Goal: Information Seeking & Learning: Learn about a topic

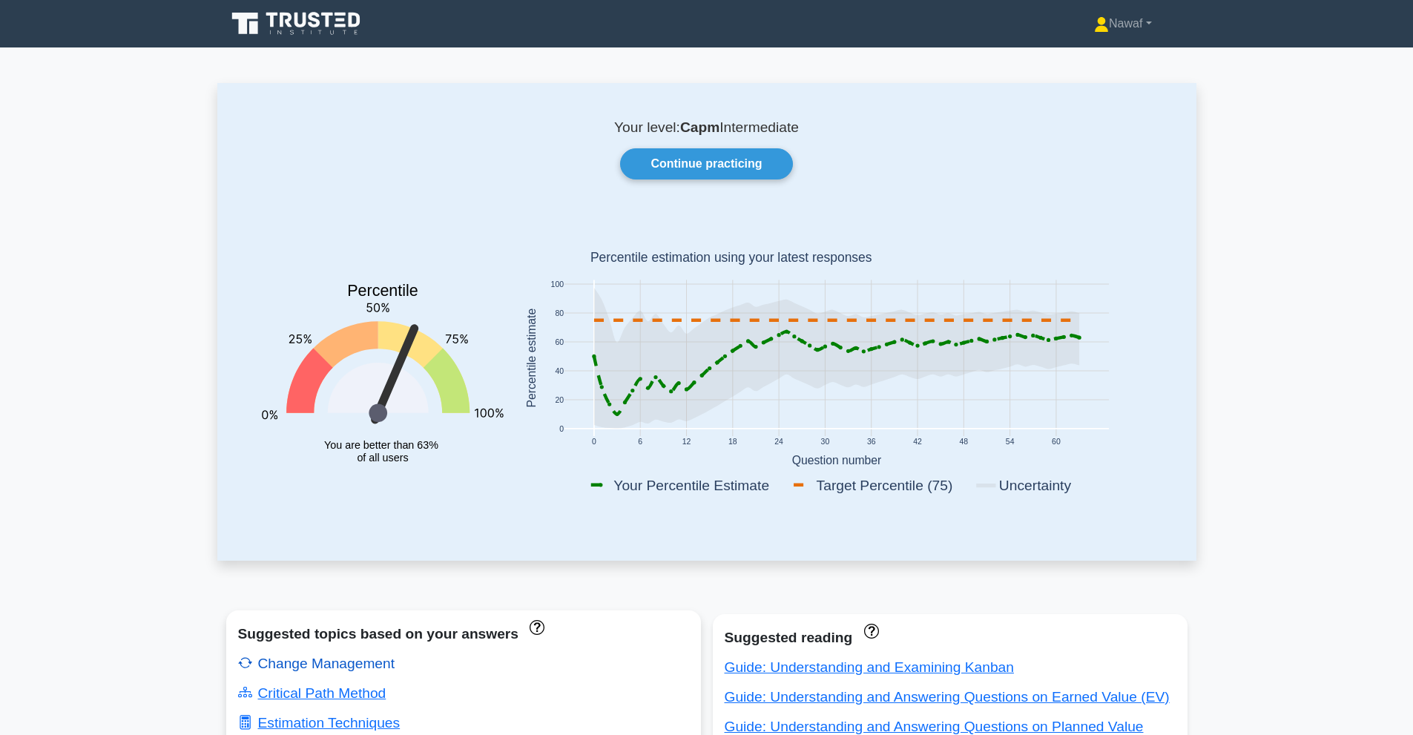
click at [333, 668] on link "Change Management" at bounding box center [316, 664] width 157 height 16
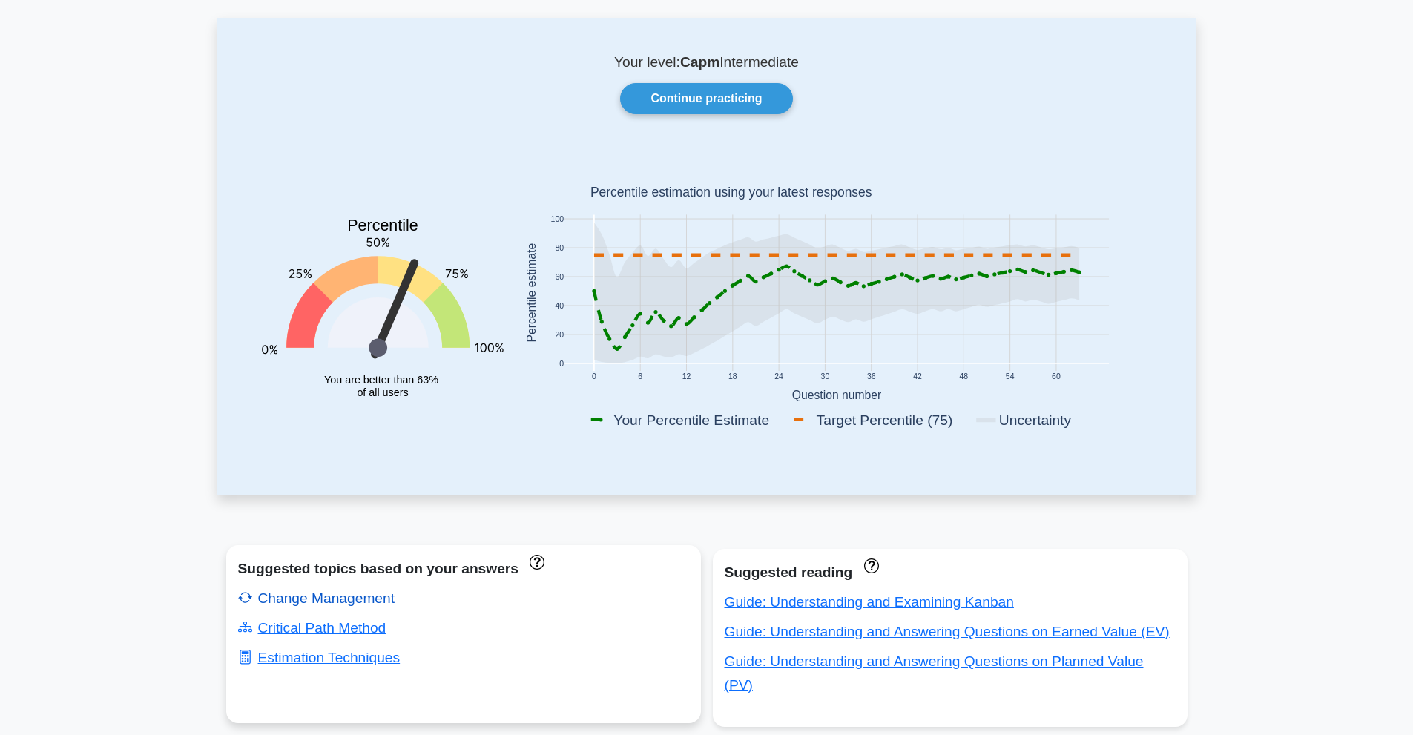
click at [337, 596] on link "Change Management" at bounding box center [316, 598] width 157 height 16
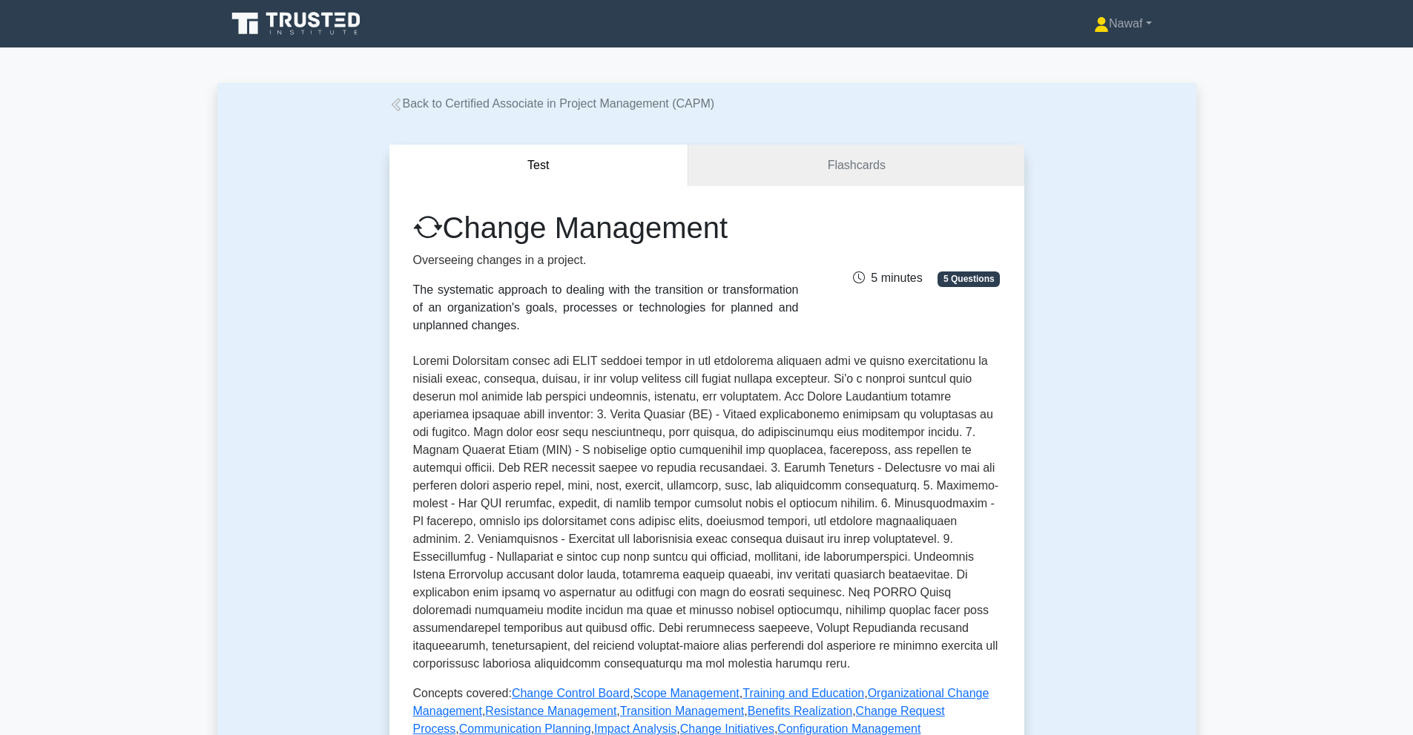
scroll to position [495, 0]
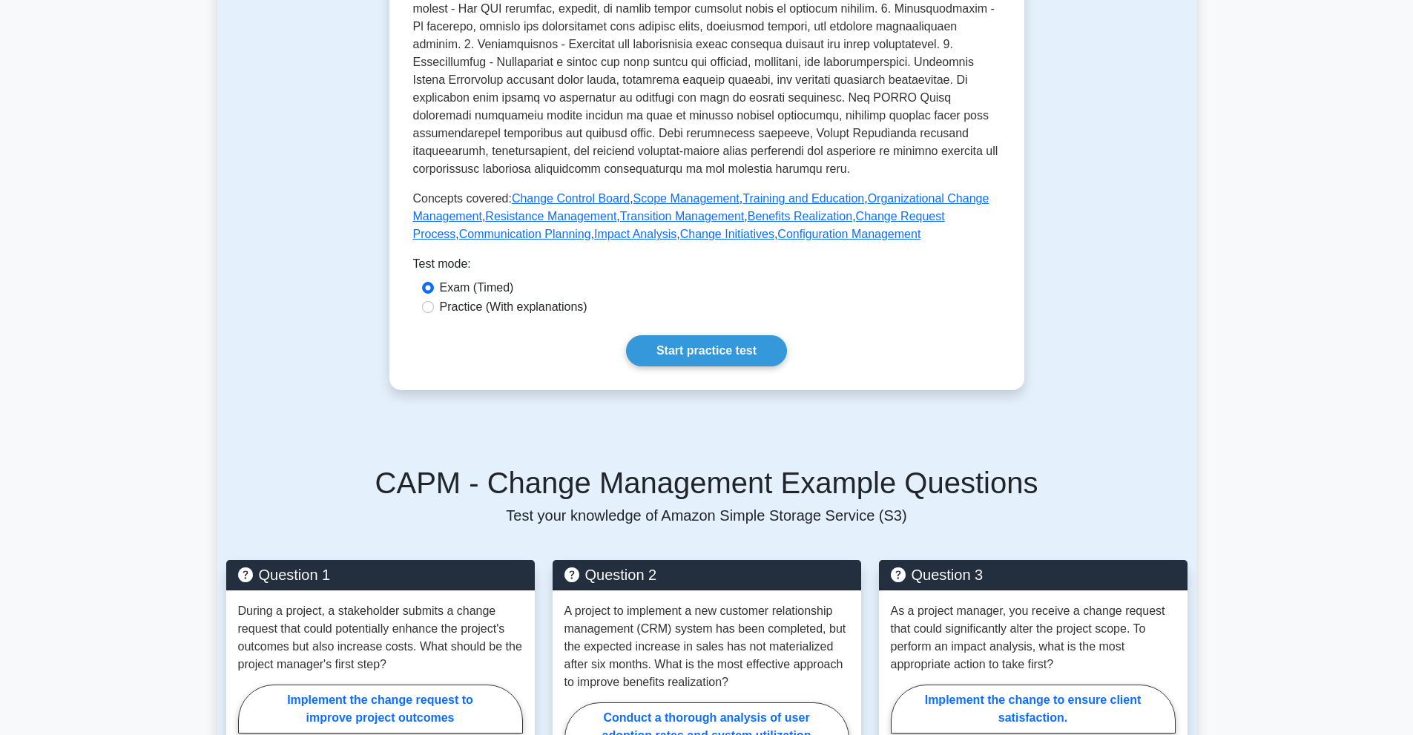
click at [490, 306] on label "Practice (With explanations)" at bounding box center [514, 307] width 148 height 18
click at [434, 306] on input "Practice (With explanations)" at bounding box center [428, 307] width 12 height 12
radio input "true"
click at [682, 347] on link "Start practice test" at bounding box center [706, 350] width 161 height 31
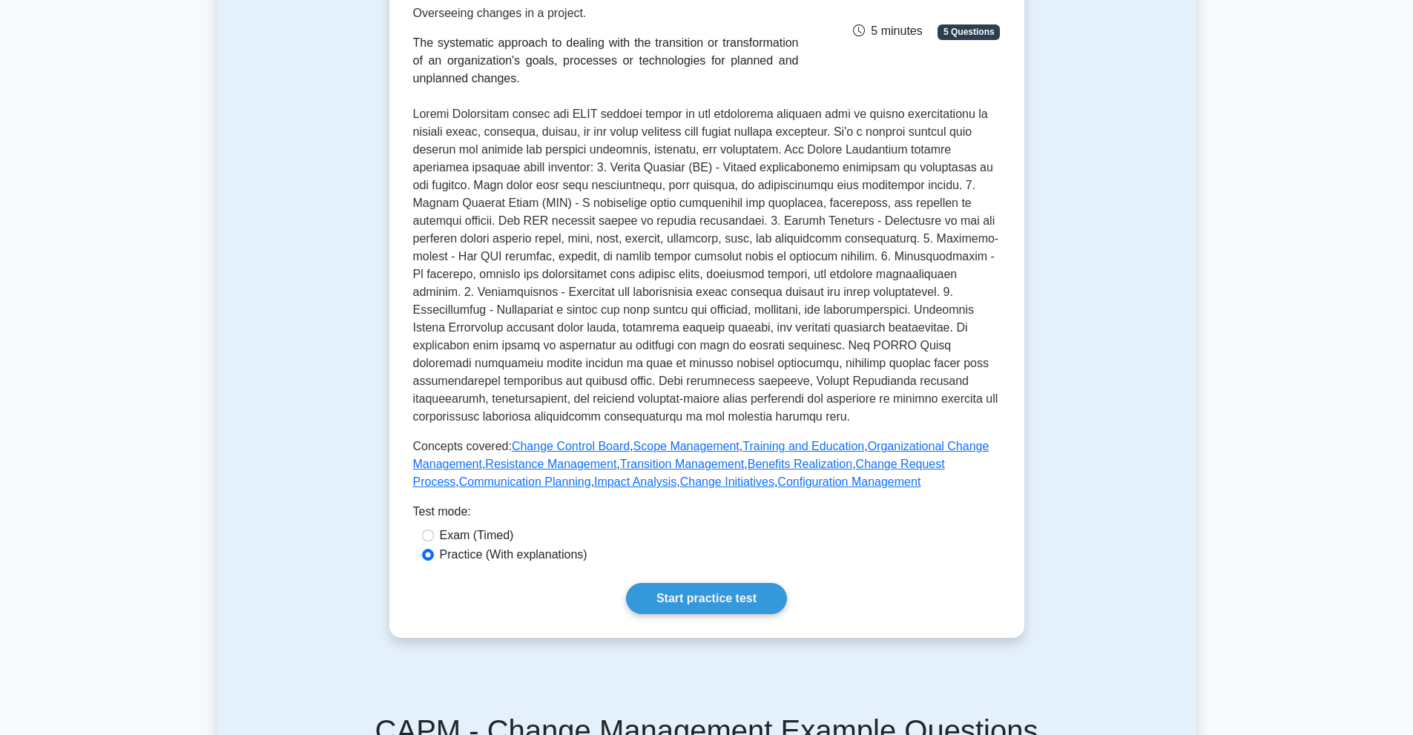
scroll to position [0, 0]
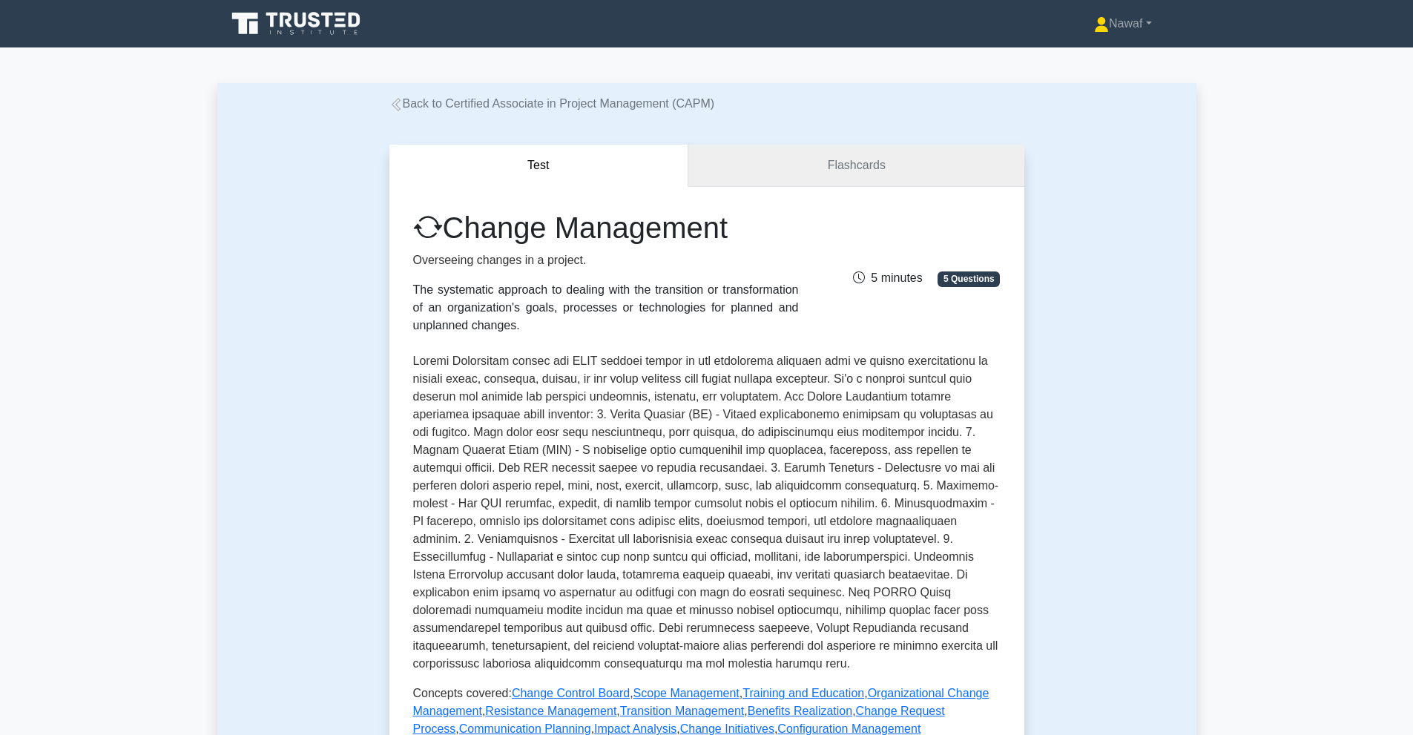
click at [788, 159] on link "Flashcards" at bounding box center [855, 166] width 335 height 42
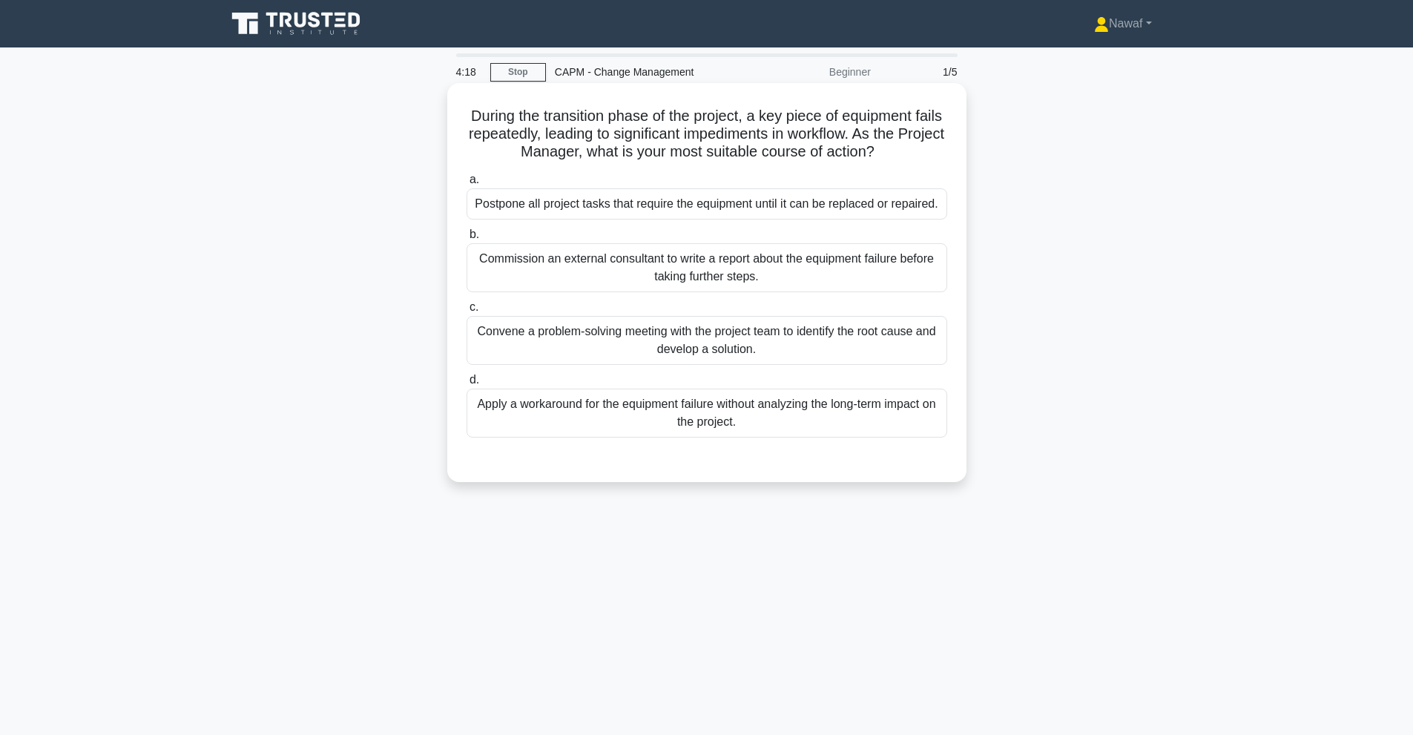
click at [633, 423] on div "Apply a workaround for the equipment failure without analyzing the long-term im…" at bounding box center [706, 413] width 481 height 49
click at [466, 385] on input "d. Apply a workaround for the equipment failure without analyzing the long-term…" at bounding box center [466, 380] width 0 height 10
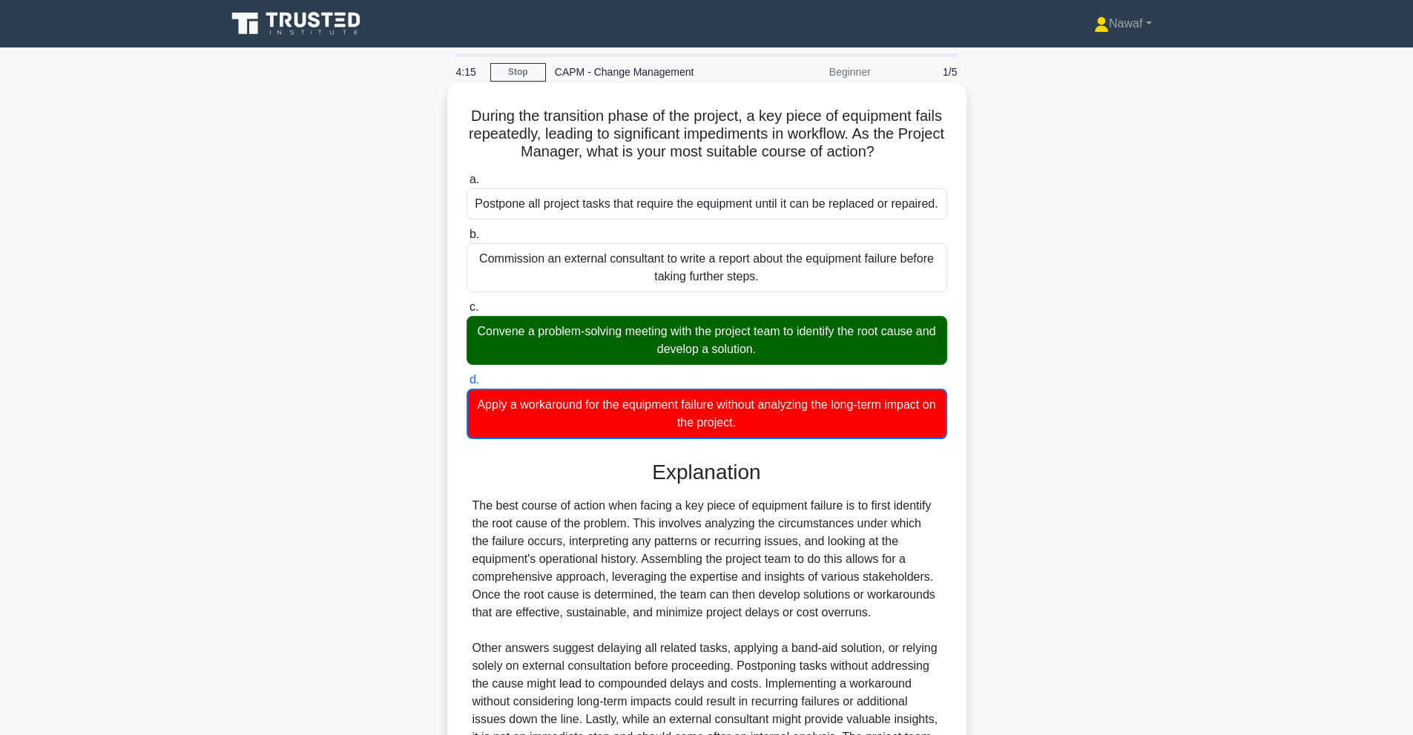
click at [623, 338] on div "Convene a problem-solving meeting with the project team to identify the root ca…" at bounding box center [706, 340] width 481 height 49
click at [466, 312] on input "c. Convene a problem-solving meeting with the project team to identify the root…" at bounding box center [466, 308] width 0 height 10
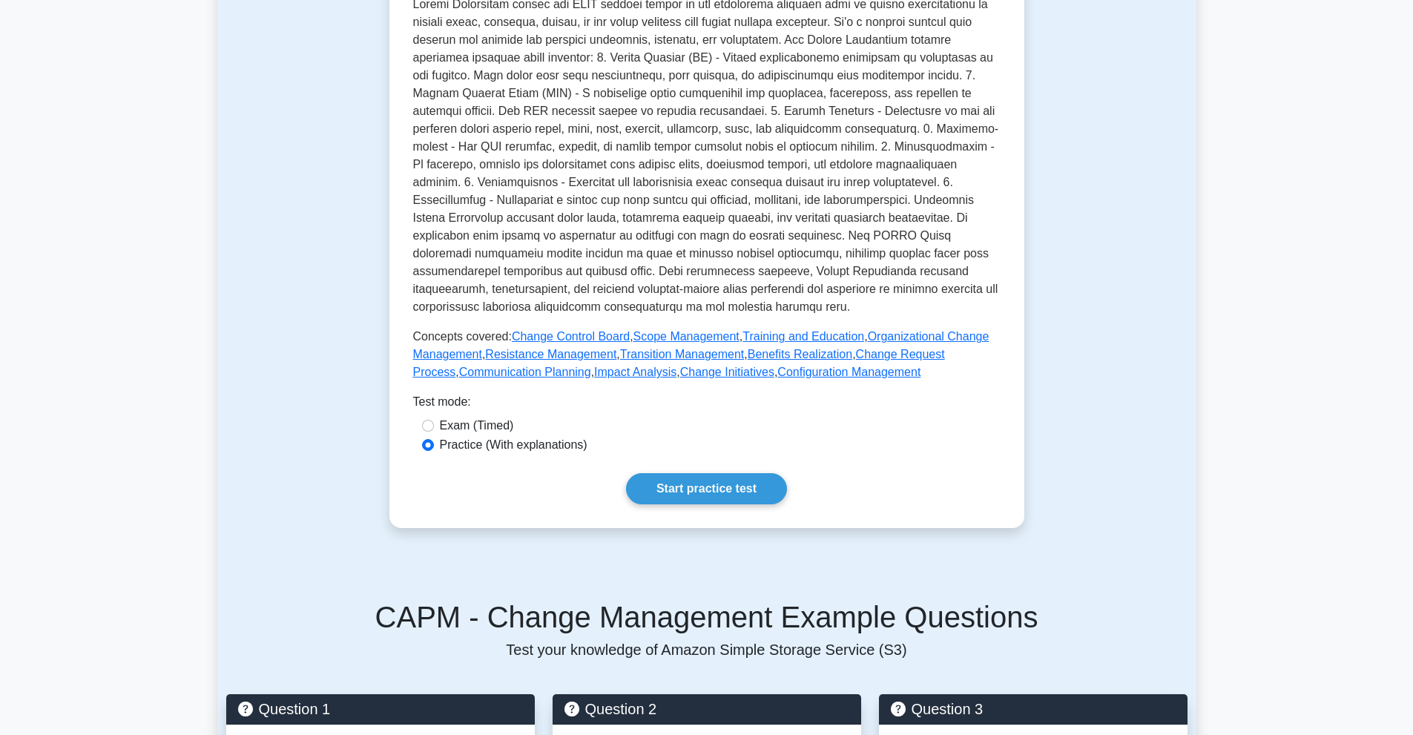
scroll to position [247, 0]
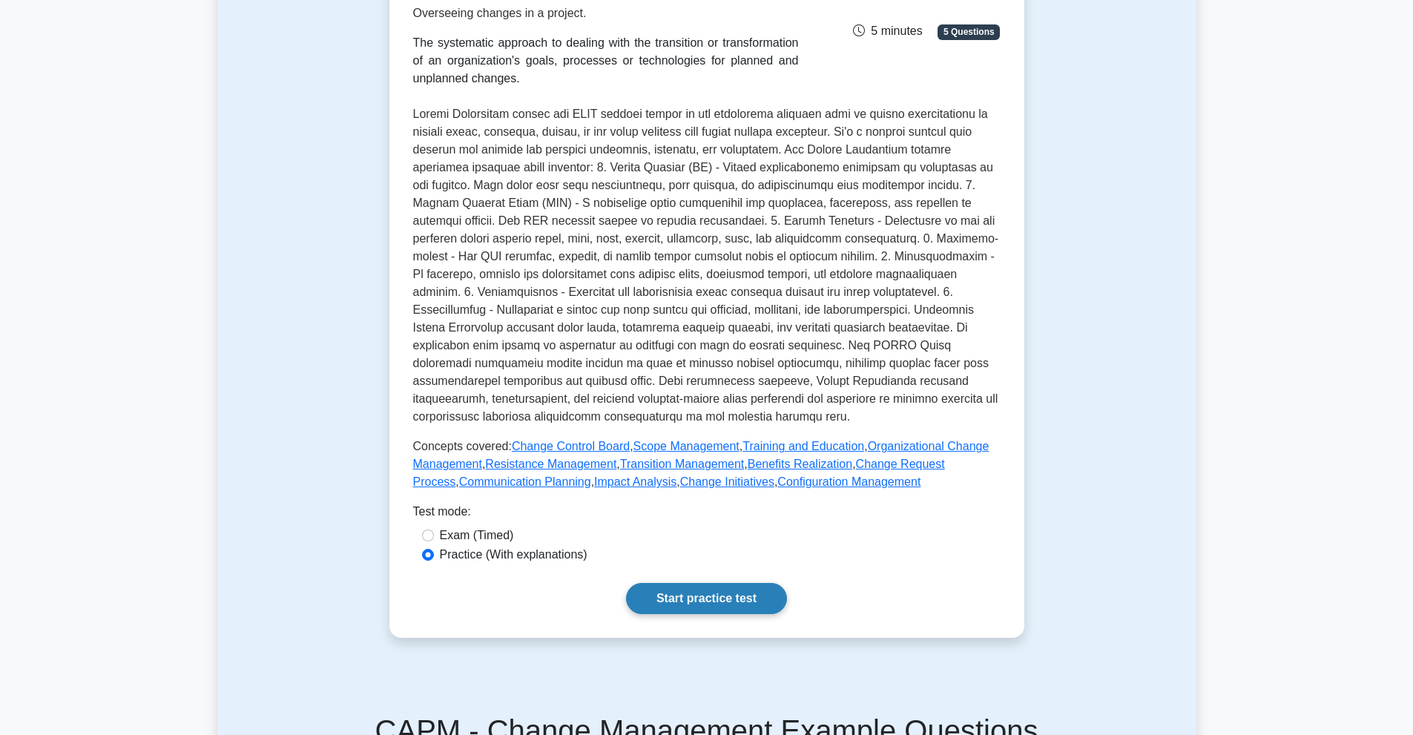
click at [666, 610] on link "Start practice test" at bounding box center [706, 598] width 161 height 31
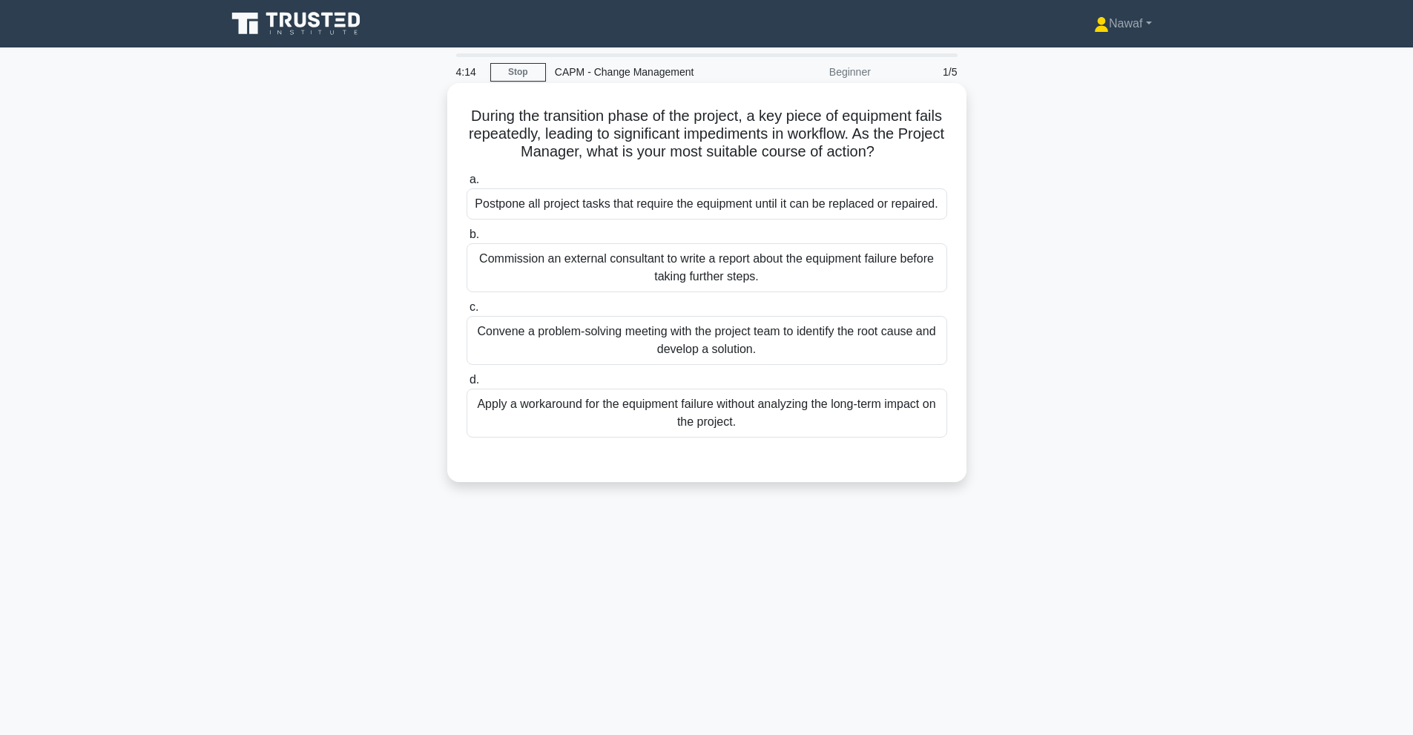
click at [595, 360] on div "Convene a problem-solving meeting with the project team to identify the root ca…" at bounding box center [706, 340] width 481 height 49
click at [466, 312] on input "c. Convene a problem-solving meeting with the project team to identify the root…" at bounding box center [466, 308] width 0 height 10
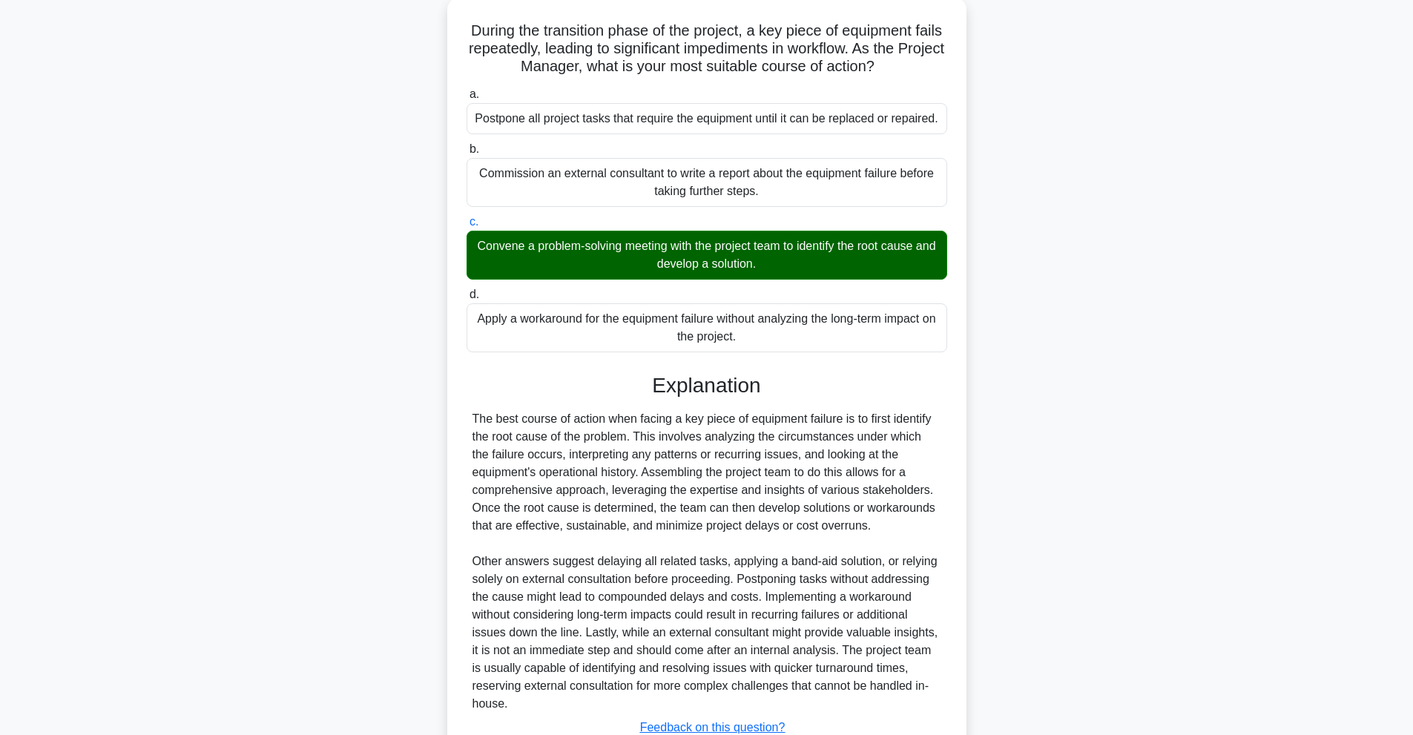
scroll to position [198, 0]
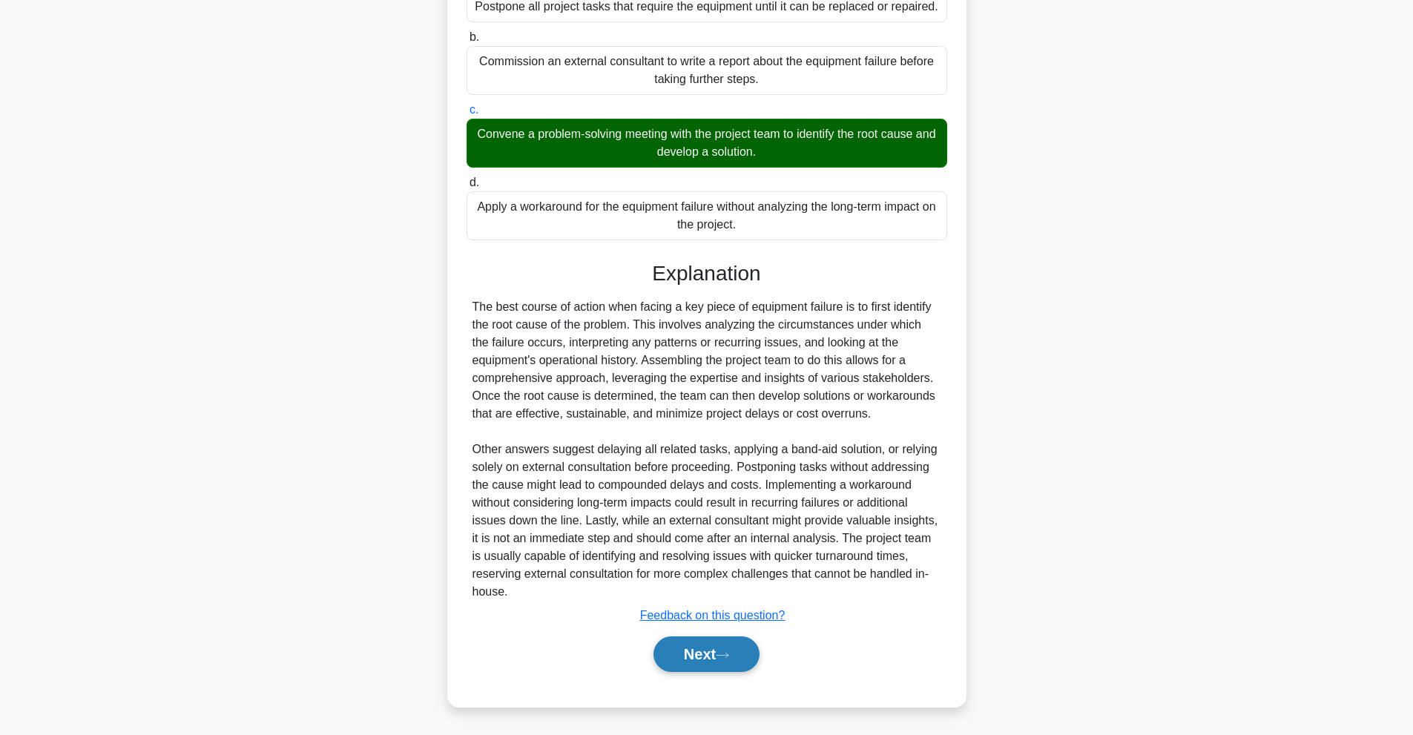
click at [681, 646] on button "Next" at bounding box center [706, 654] width 106 height 36
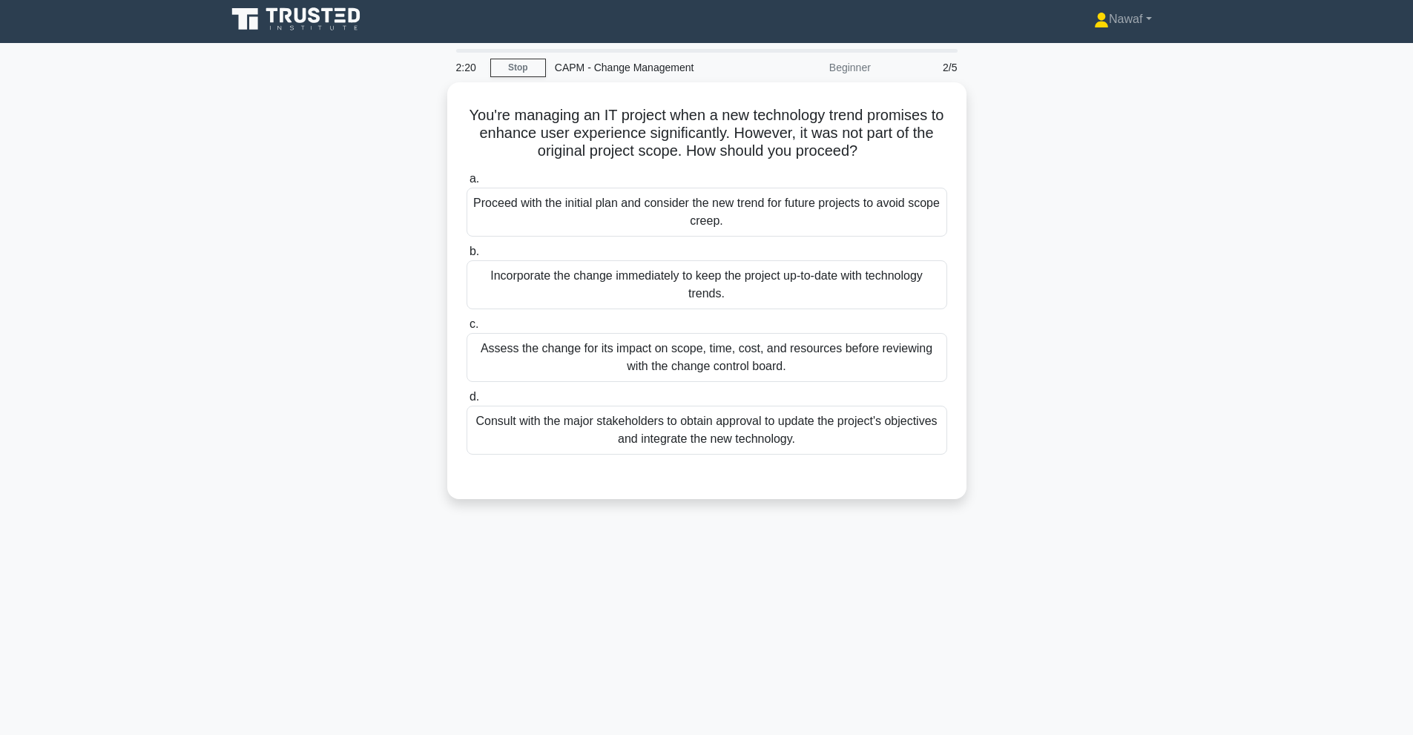
scroll to position [0, 0]
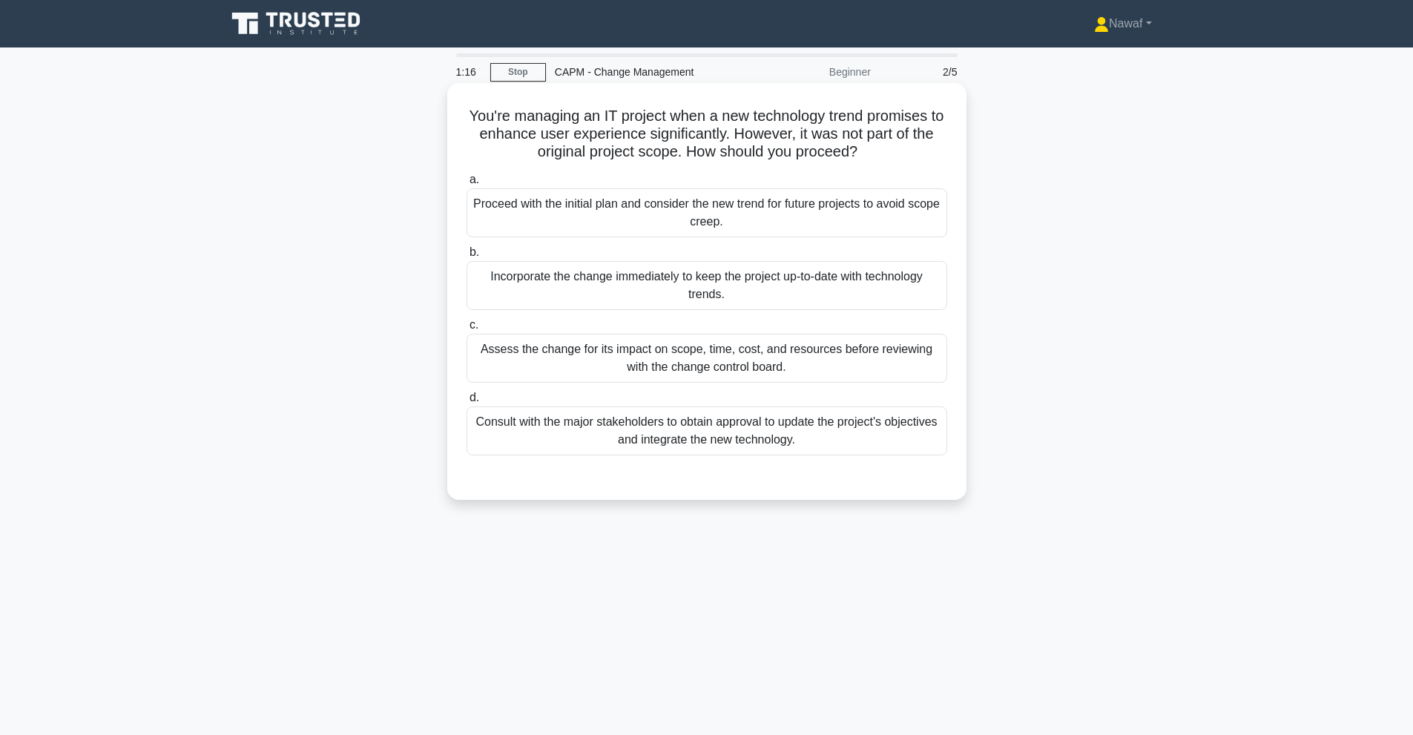
click at [670, 366] on div "Assess the change for its impact on scope, time, cost, and resources before rev…" at bounding box center [706, 358] width 481 height 49
click at [466, 330] on input "c. Assess the change for its impact on scope, time, cost, and resources before …" at bounding box center [466, 325] width 0 height 10
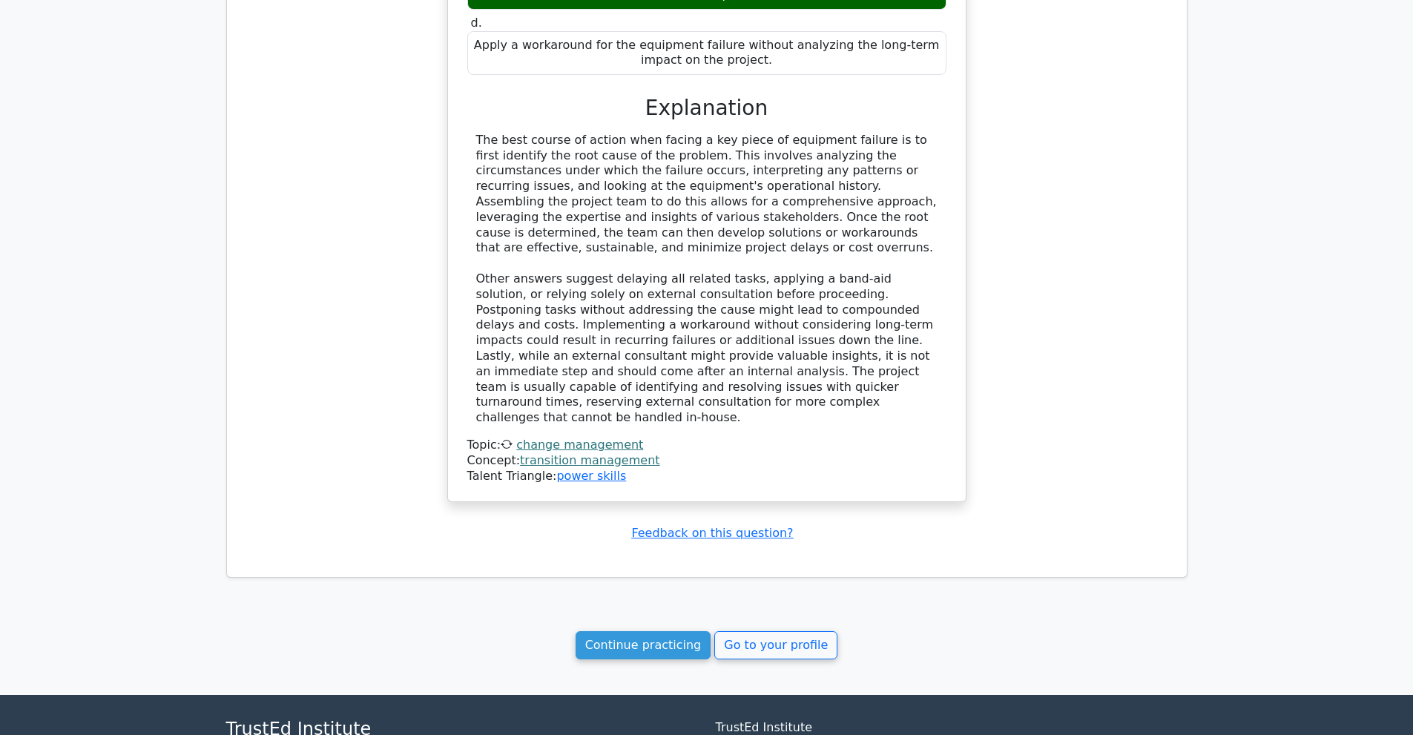
scroll to position [1188, 0]
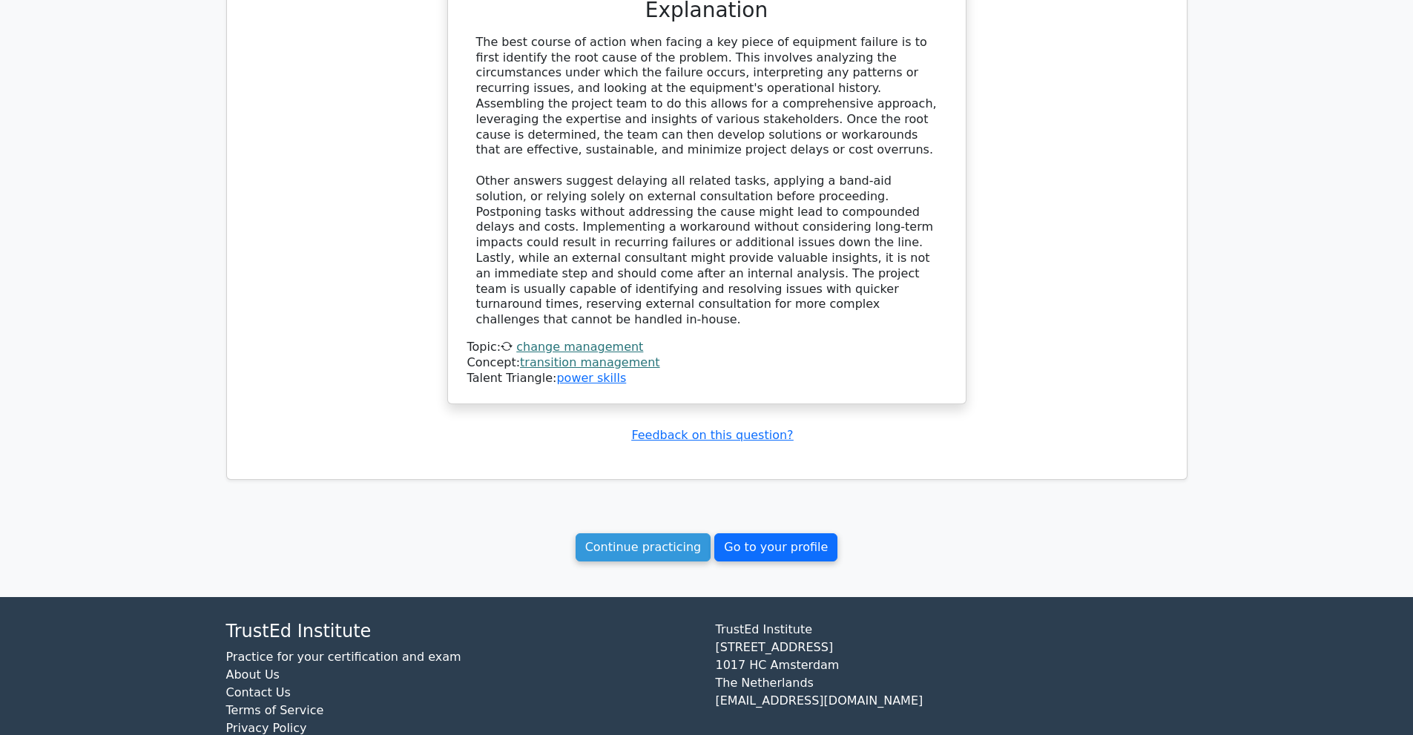
click at [758, 533] on link "Go to your profile" at bounding box center [775, 547] width 123 height 28
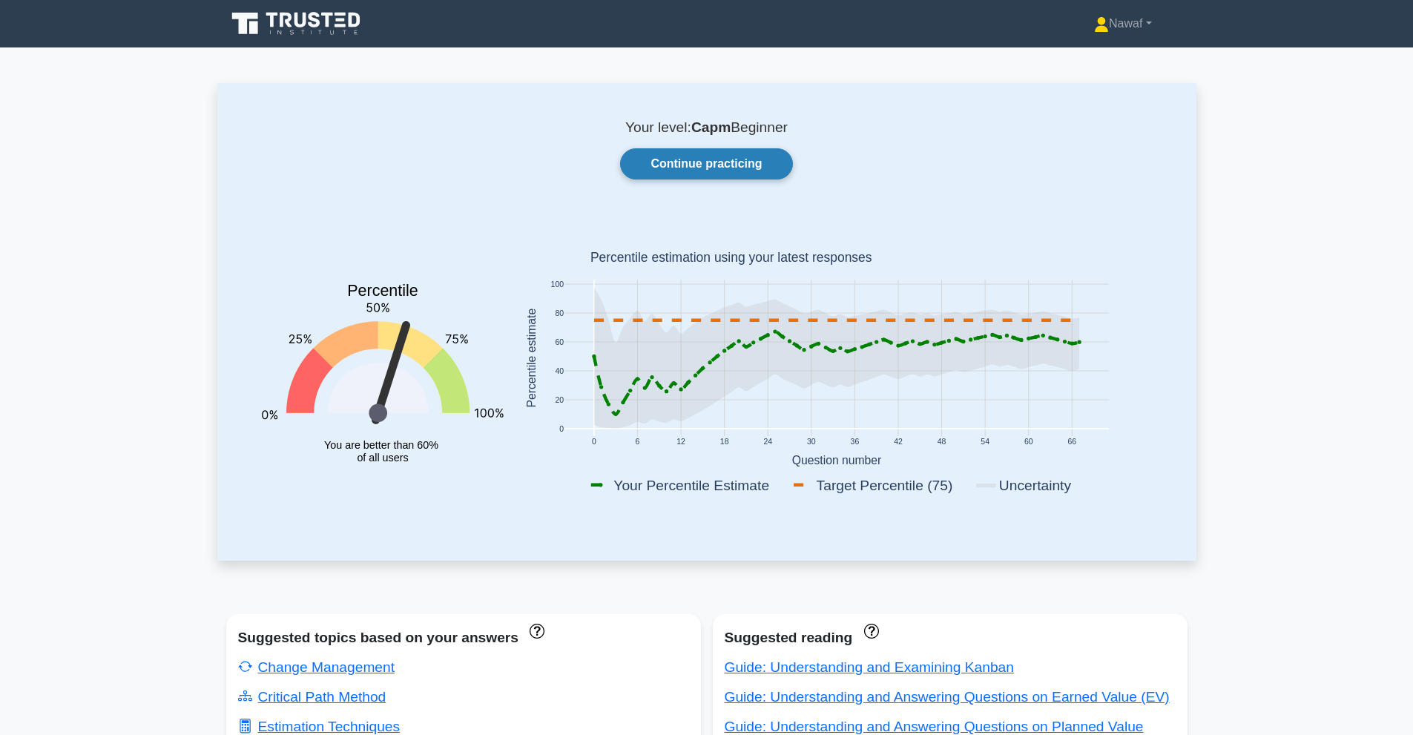
click at [706, 173] on link "Continue practicing" at bounding box center [706, 163] width 172 height 31
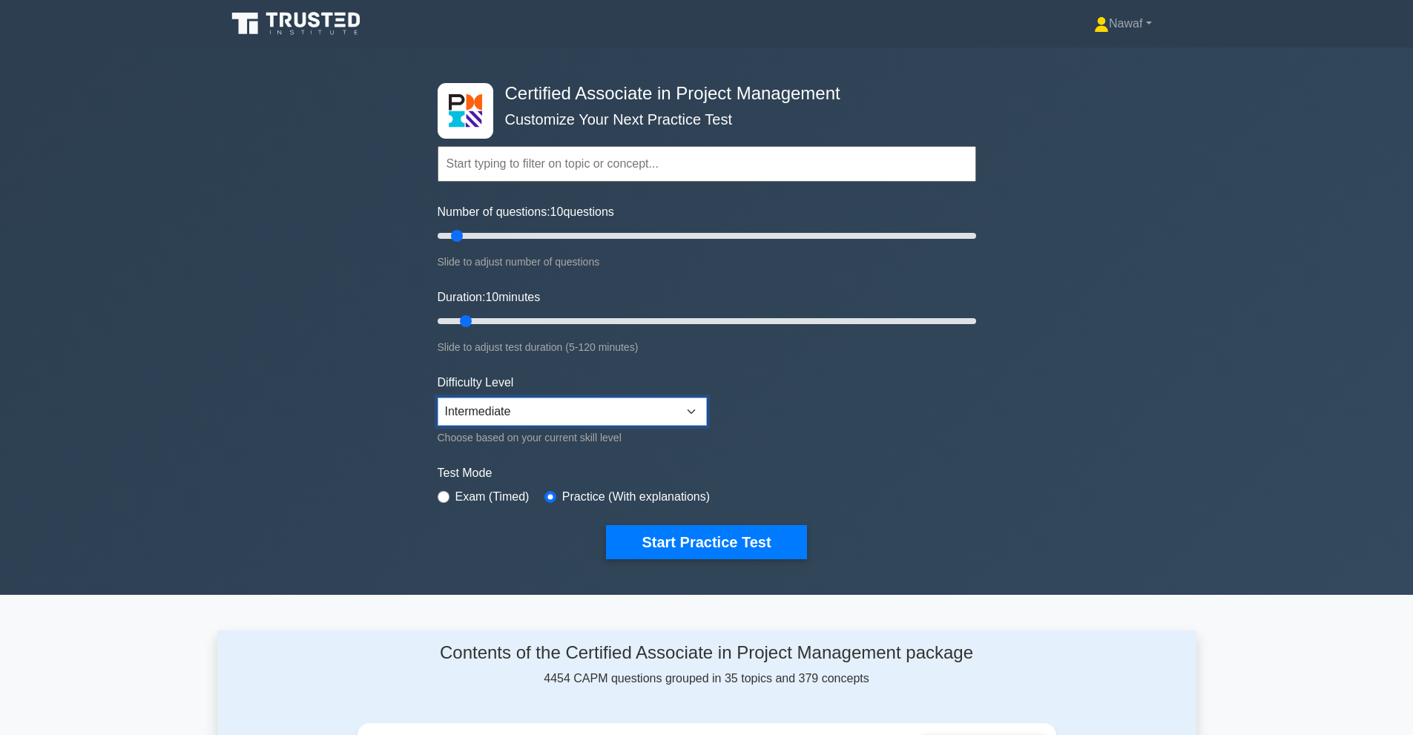
click at [520, 415] on select "Beginner Intermediate Expert" at bounding box center [572, 412] width 269 height 28
click at [685, 542] on button "Start Practice Test" at bounding box center [706, 542] width 200 height 34
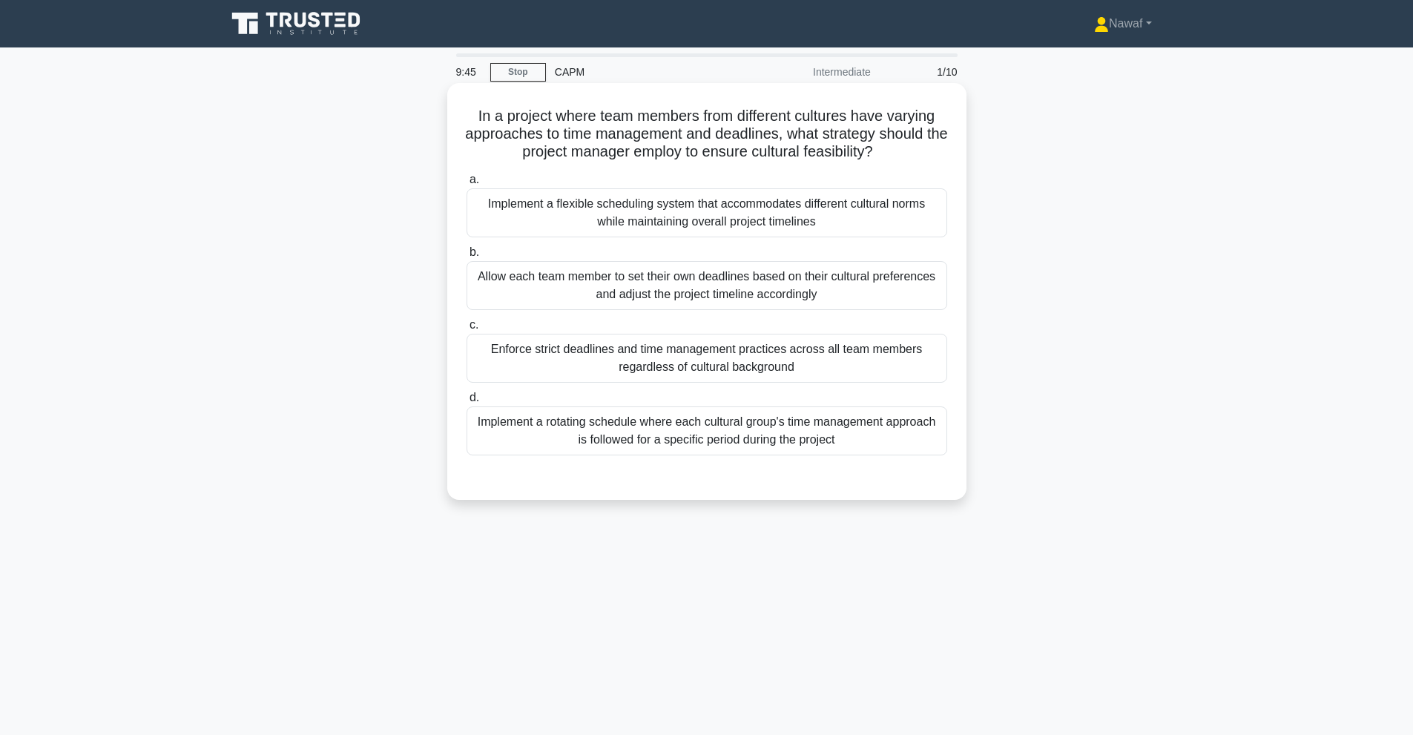
click at [871, 217] on div "Implement a flexible scheduling system that accommodates different cultural nor…" at bounding box center [706, 212] width 481 height 49
click at [466, 185] on input "a. Implement a flexible scheduling system that accommodates different cultural …" at bounding box center [466, 180] width 0 height 10
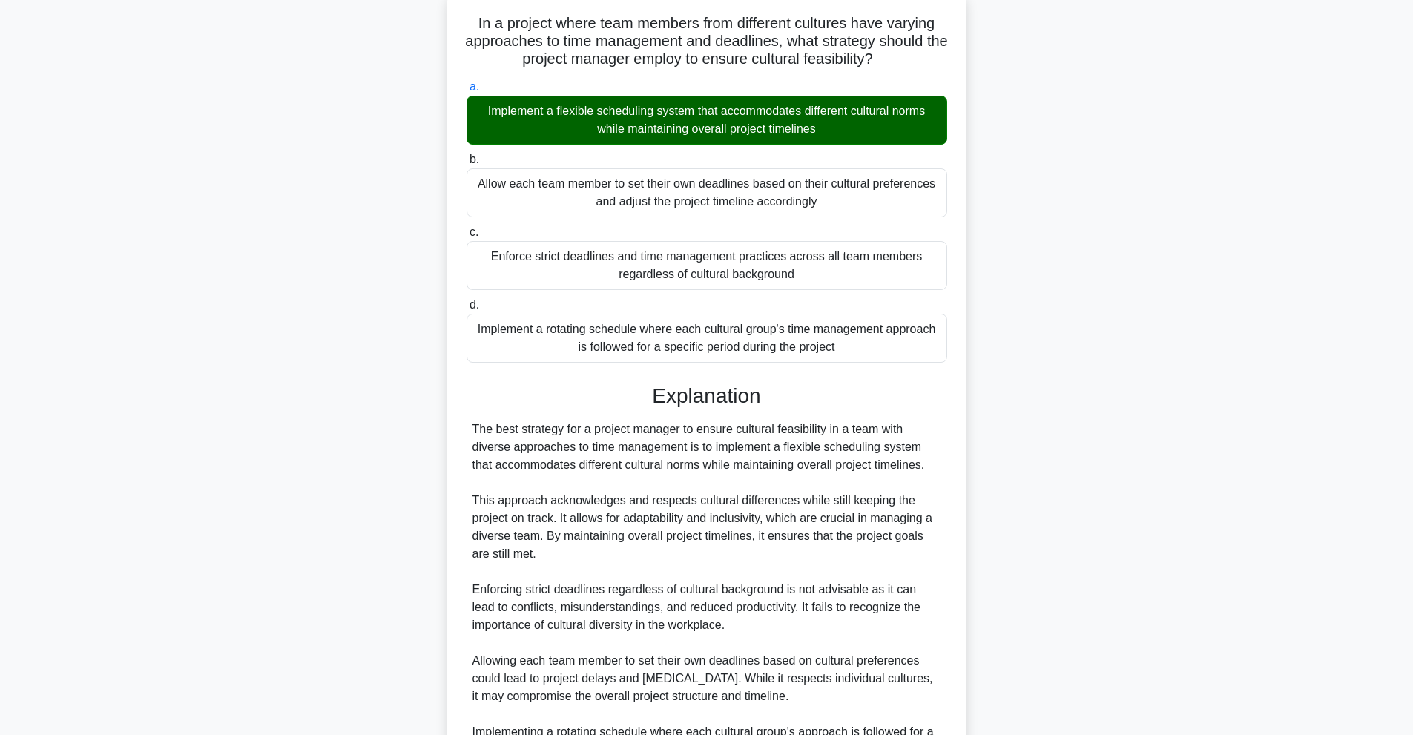
scroll to position [340, 0]
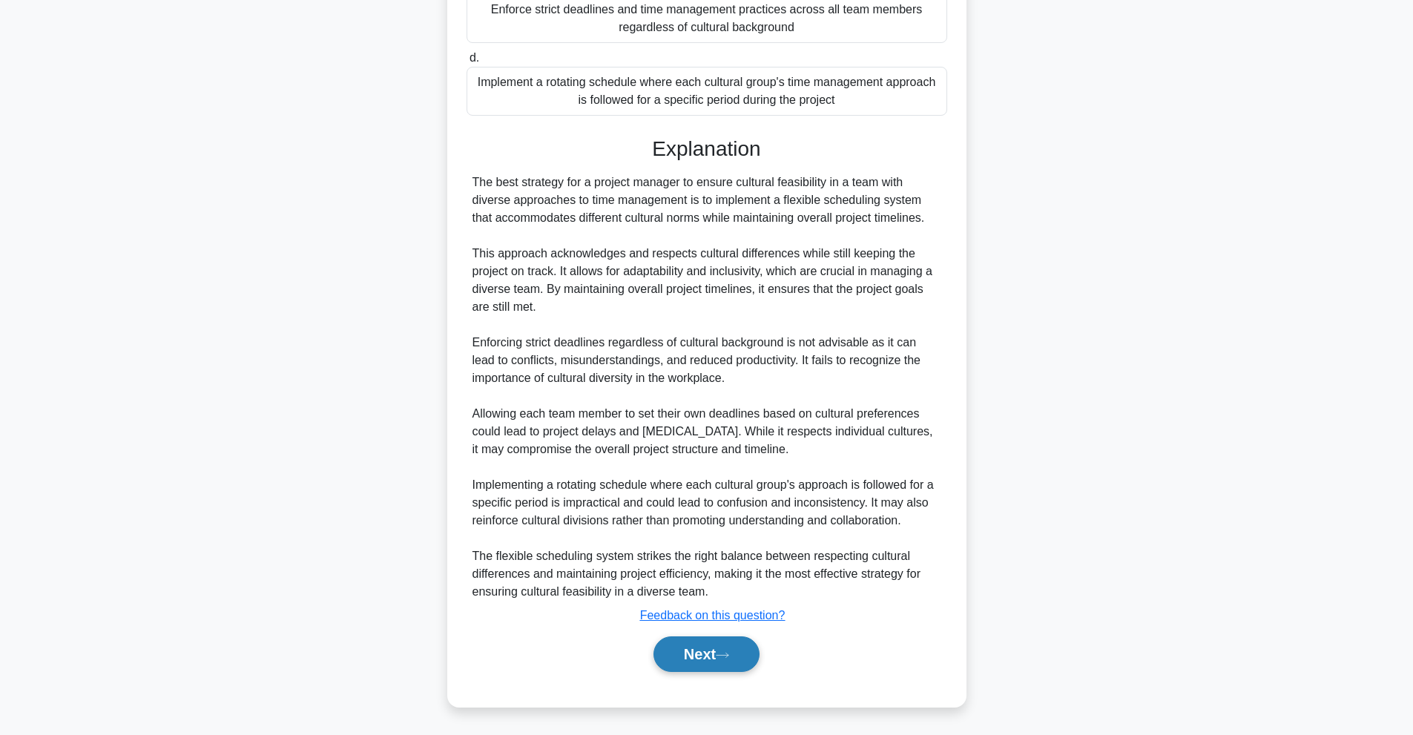
click at [709, 658] on button "Next" at bounding box center [706, 654] width 106 height 36
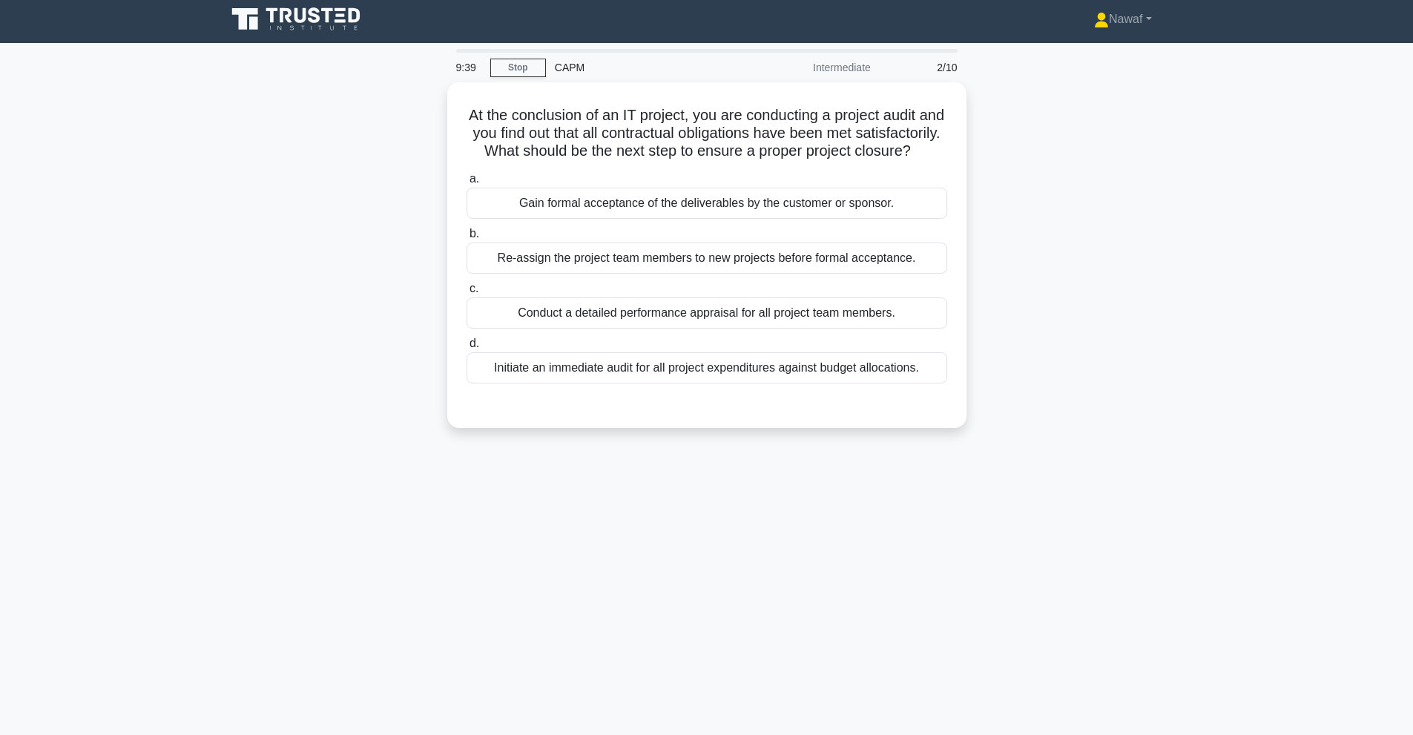
scroll to position [0, 0]
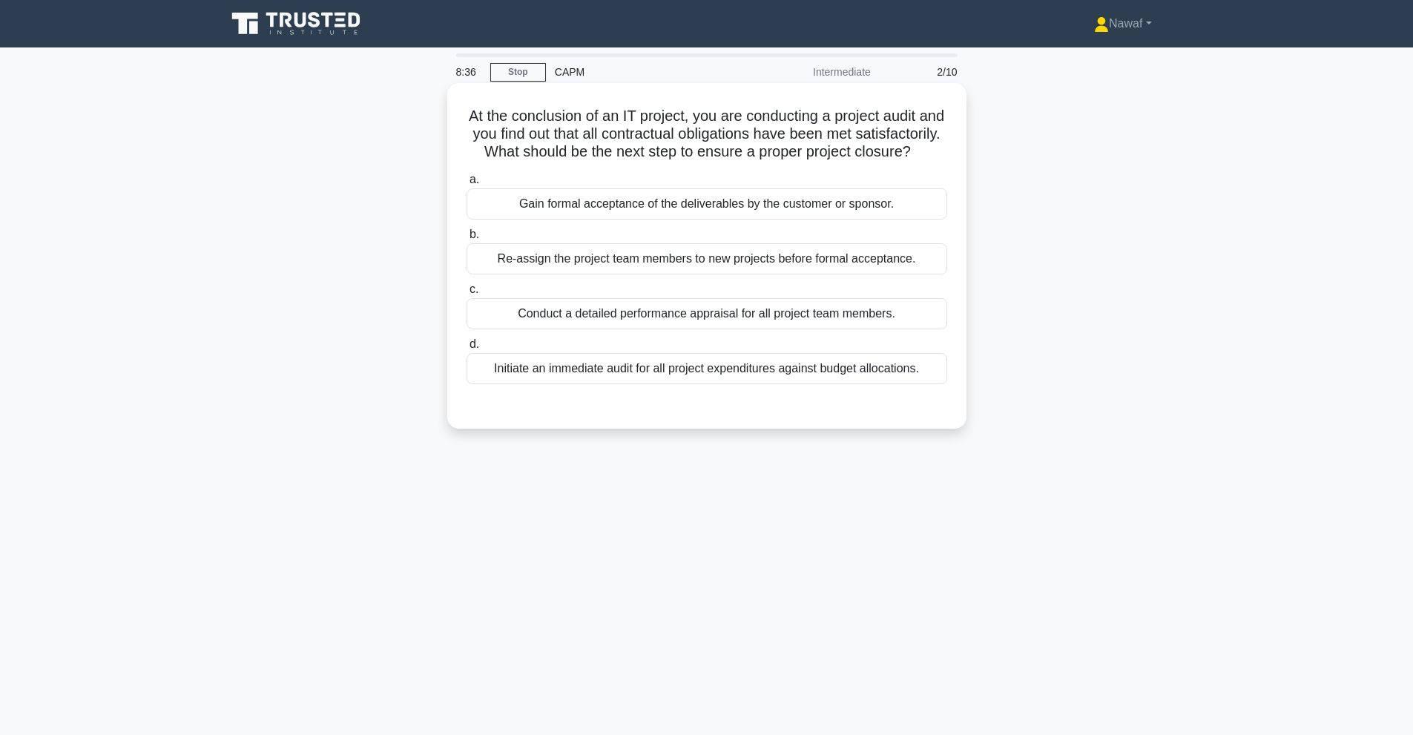
click at [857, 220] on div "Gain formal acceptance of the deliverables by the customer or sponsor." at bounding box center [706, 203] width 481 height 31
click at [466, 185] on input "a. Gain formal acceptance of the deliverables by the customer or sponsor." at bounding box center [466, 180] width 0 height 10
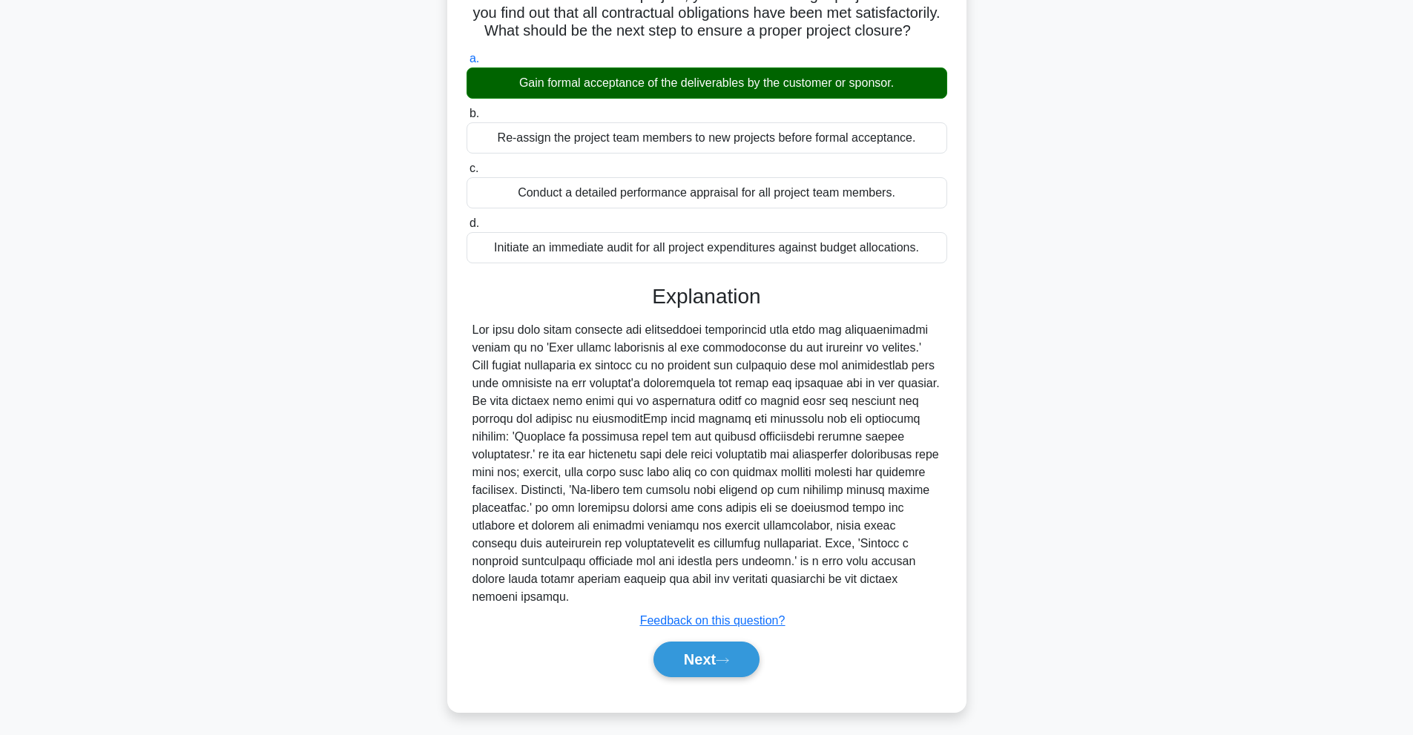
scroll to position [127, 0]
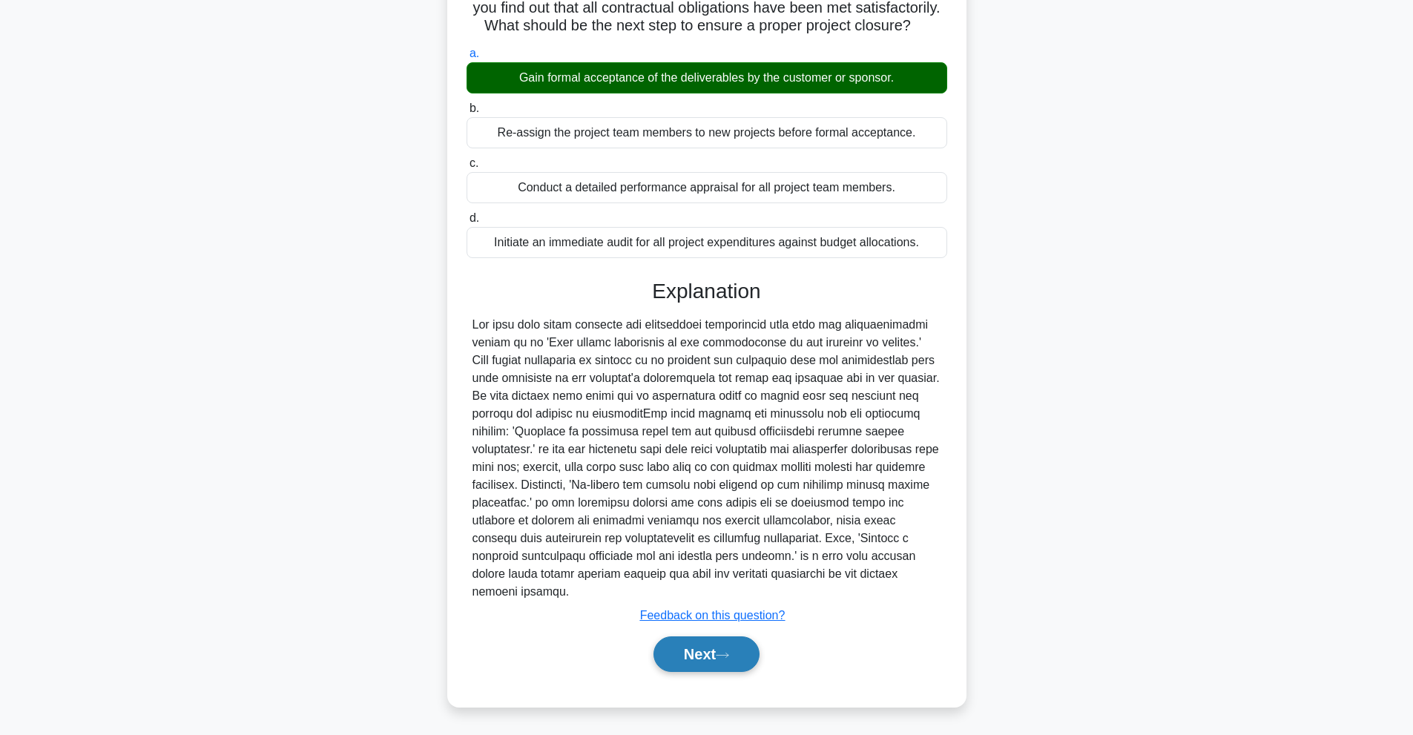
click at [700, 653] on button "Next" at bounding box center [706, 654] width 106 height 36
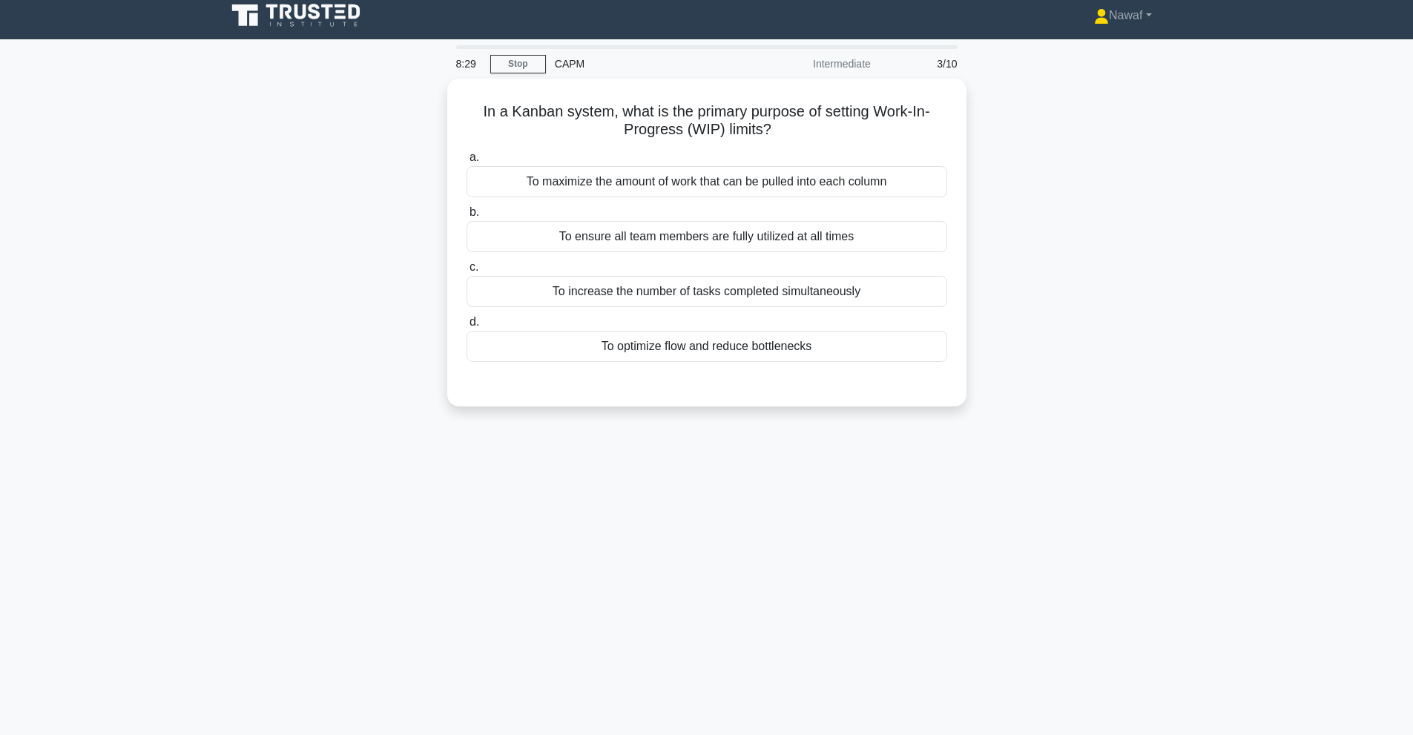
scroll to position [0, 0]
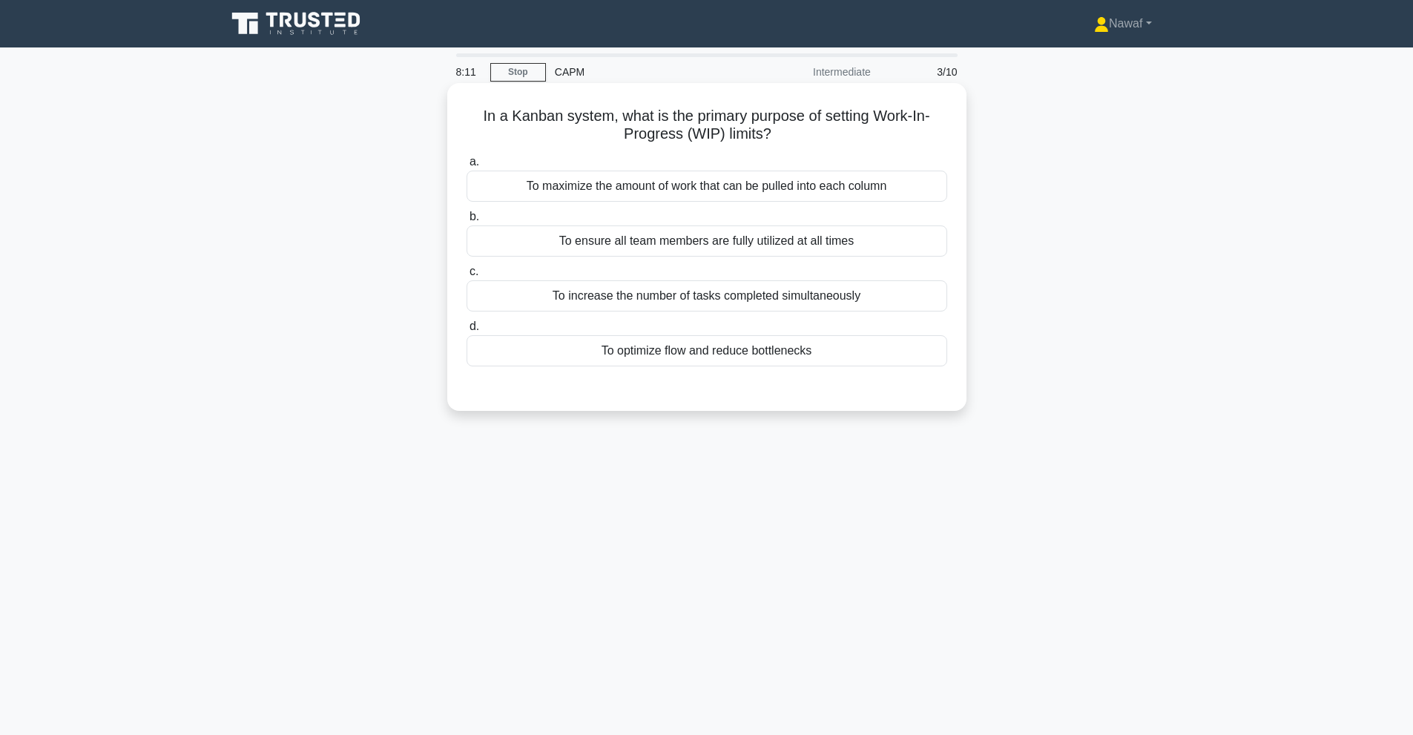
click at [599, 355] on div "To optimize flow and reduce bottlenecks" at bounding box center [706, 350] width 481 height 31
click at [466, 332] on input "d. To optimize flow and reduce bottlenecks" at bounding box center [466, 327] width 0 height 10
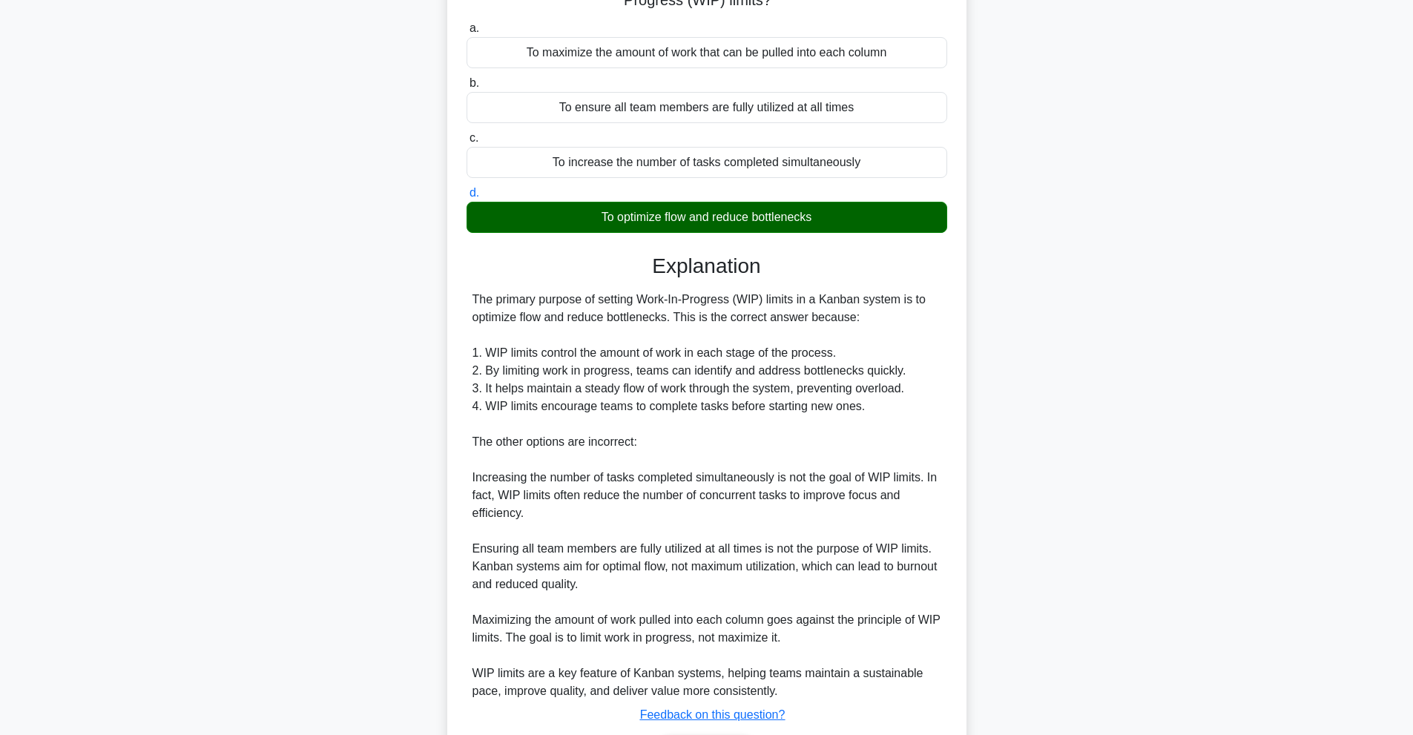
scroll to position [234, 0]
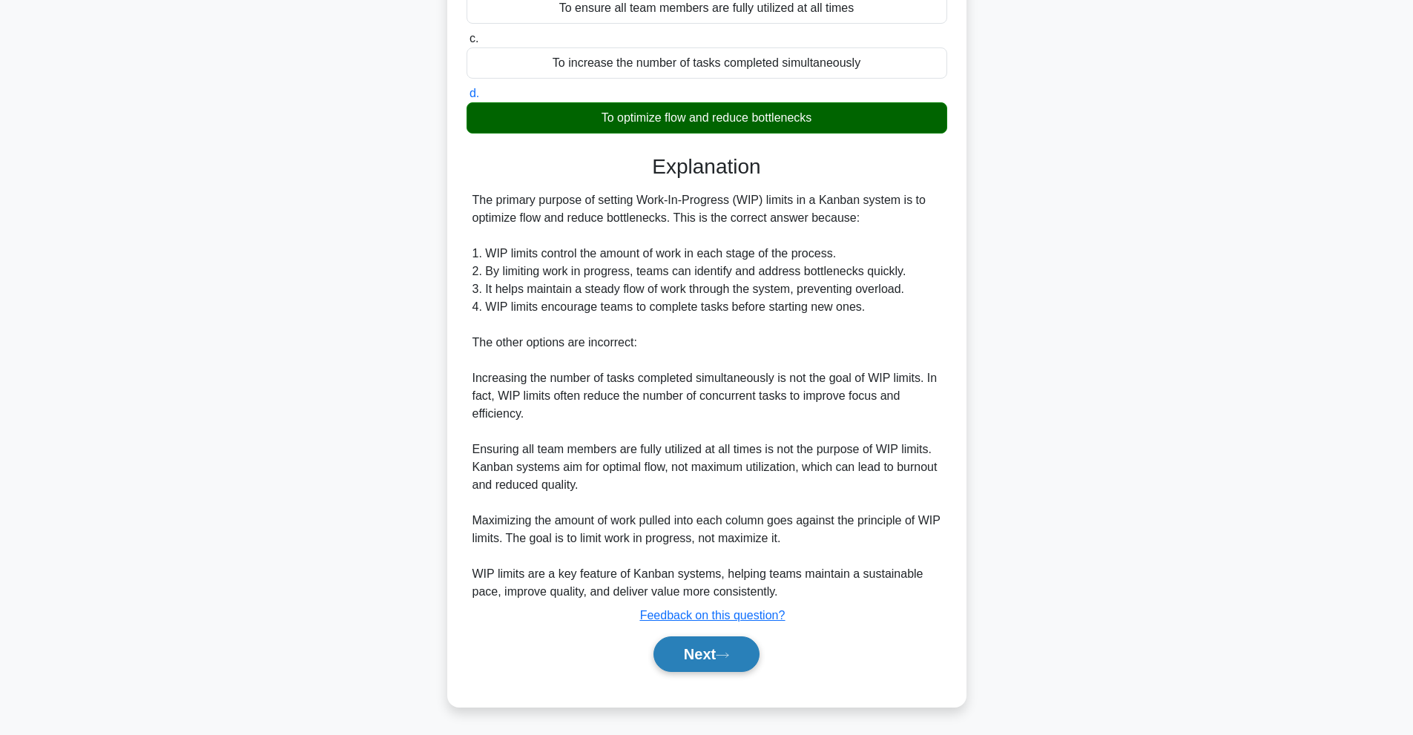
click at [738, 653] on button "Next" at bounding box center [706, 654] width 106 height 36
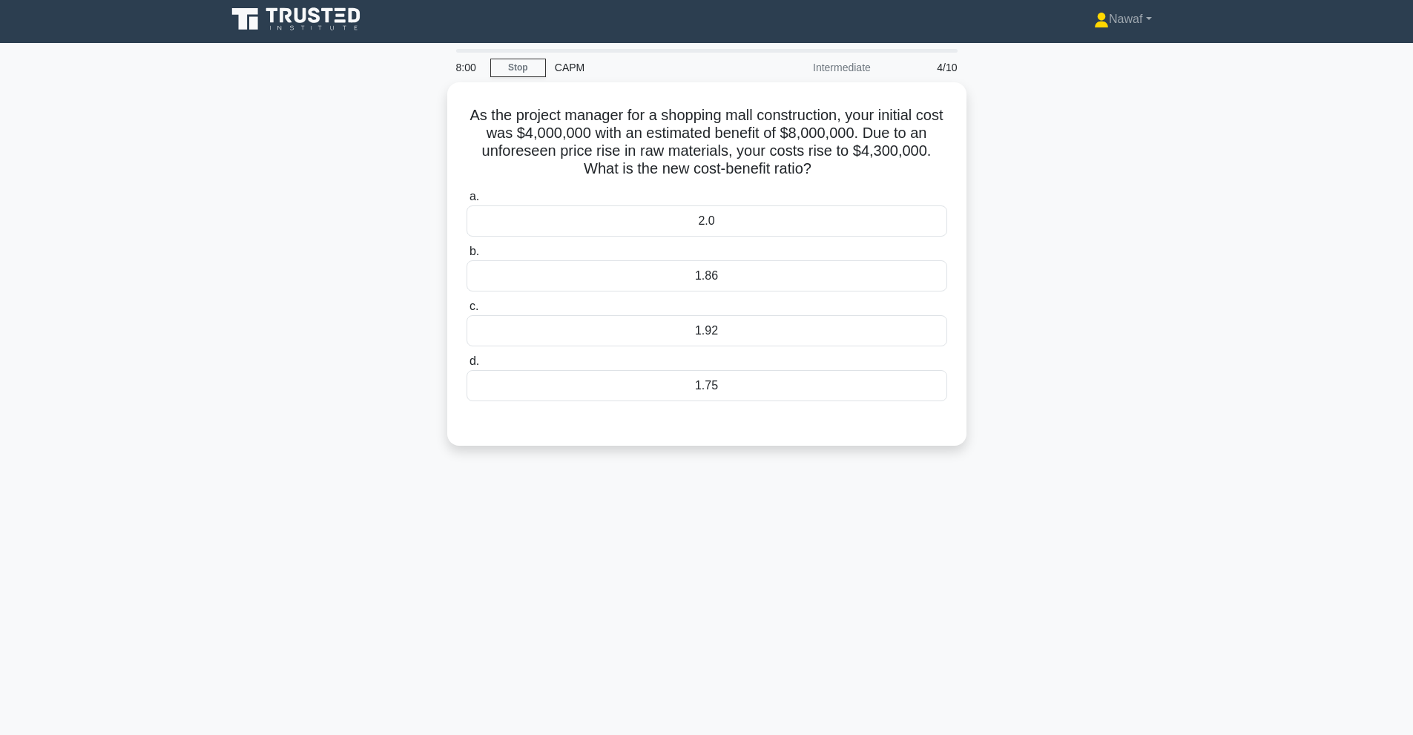
scroll to position [0, 0]
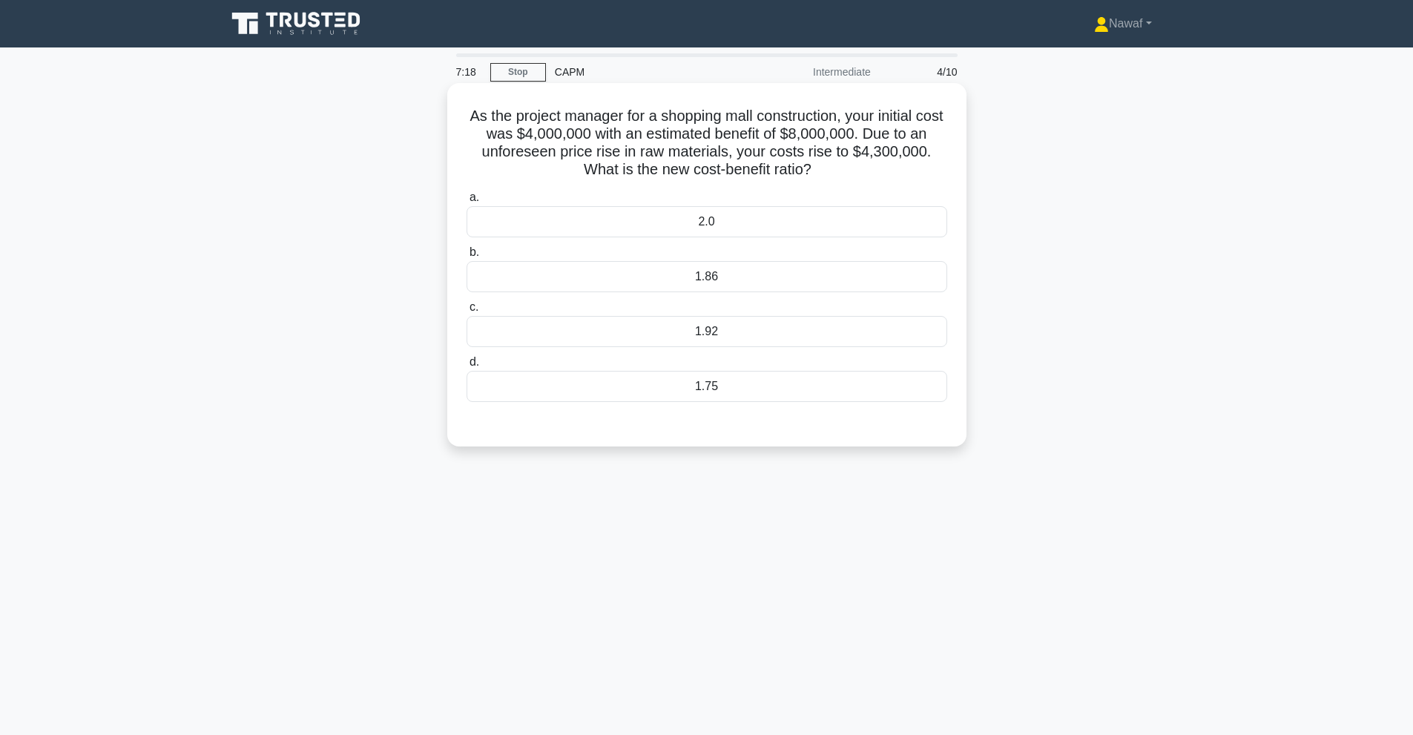
click at [682, 281] on div "1.86" at bounding box center [706, 276] width 481 height 31
click at [466, 257] on input "b. 1.86" at bounding box center [466, 253] width 0 height 10
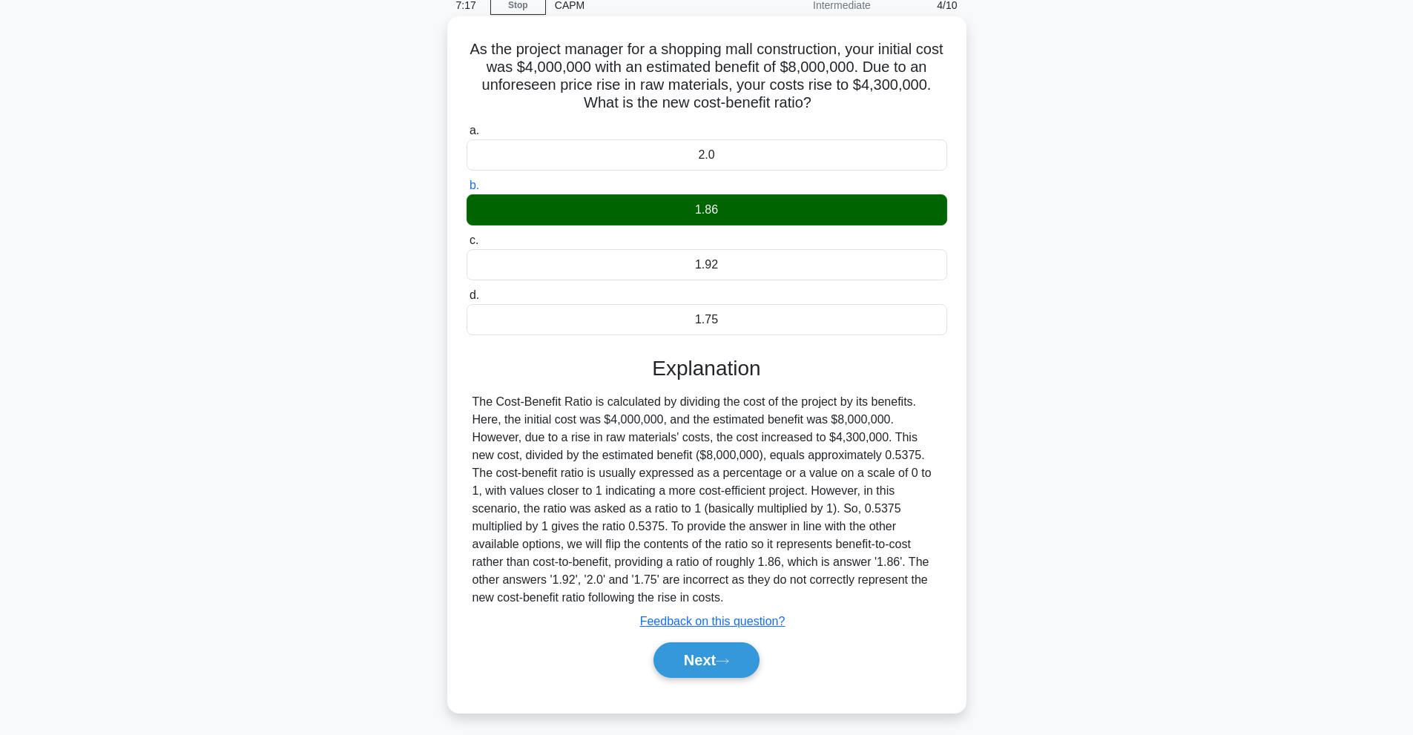
scroll to position [73, 0]
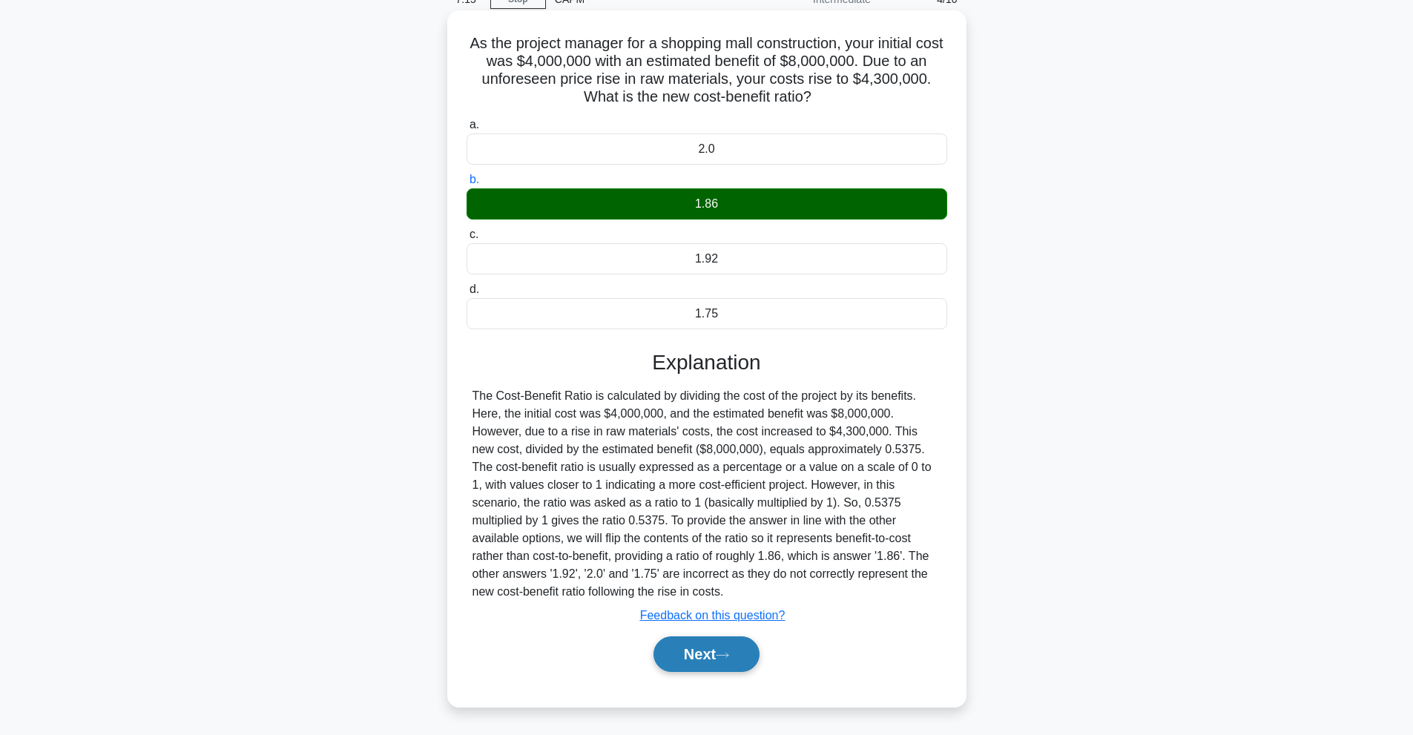
click at [712, 656] on button "Next" at bounding box center [706, 654] width 106 height 36
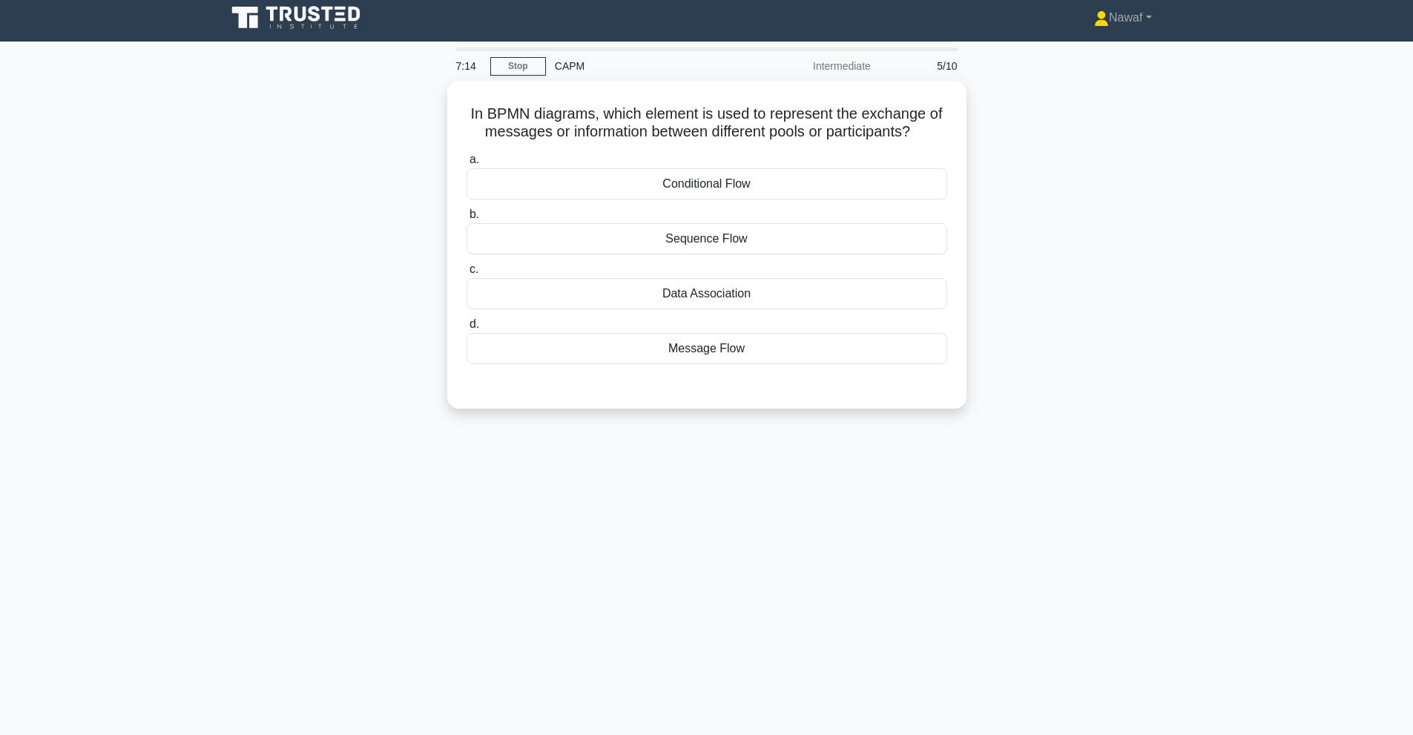
scroll to position [0, 0]
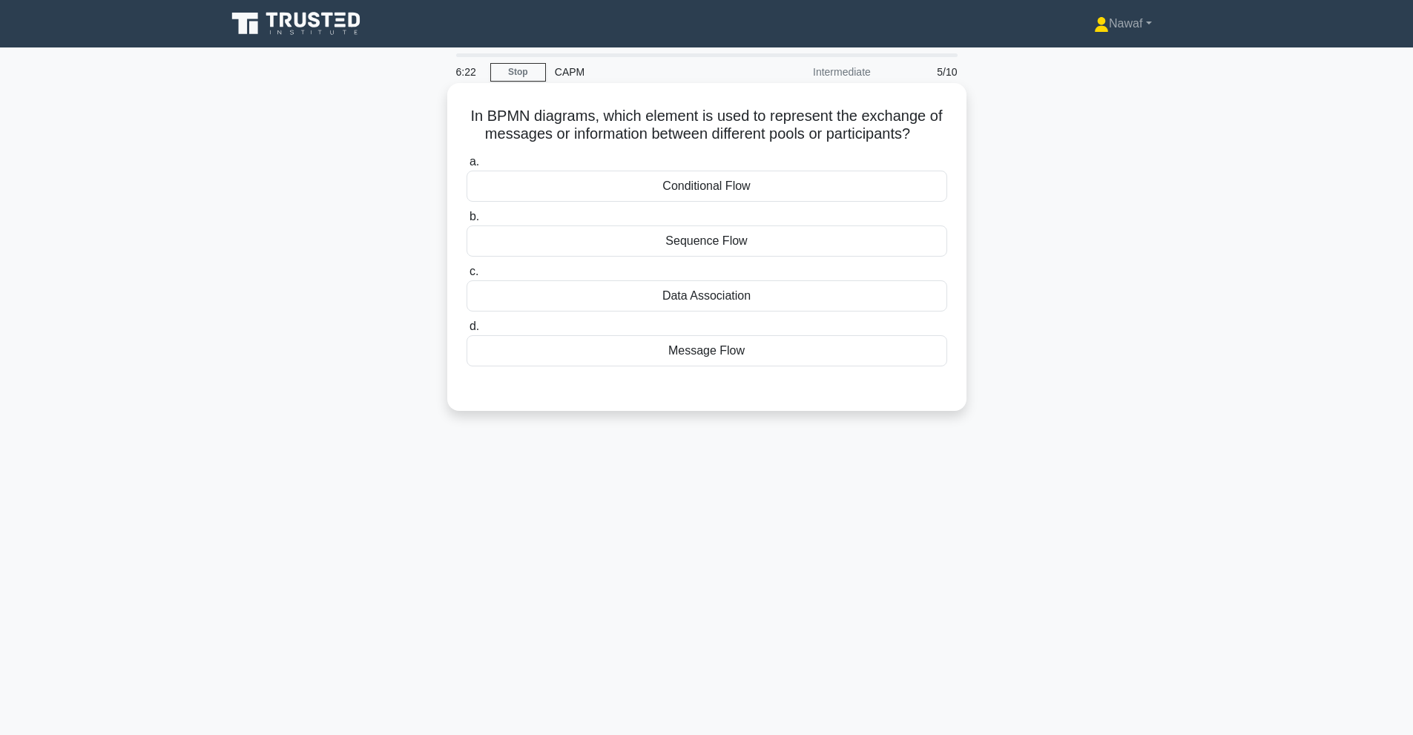
click at [817, 243] on div "Sequence Flow" at bounding box center [706, 240] width 481 height 31
click at [466, 222] on input "b. Sequence Flow" at bounding box center [466, 217] width 0 height 10
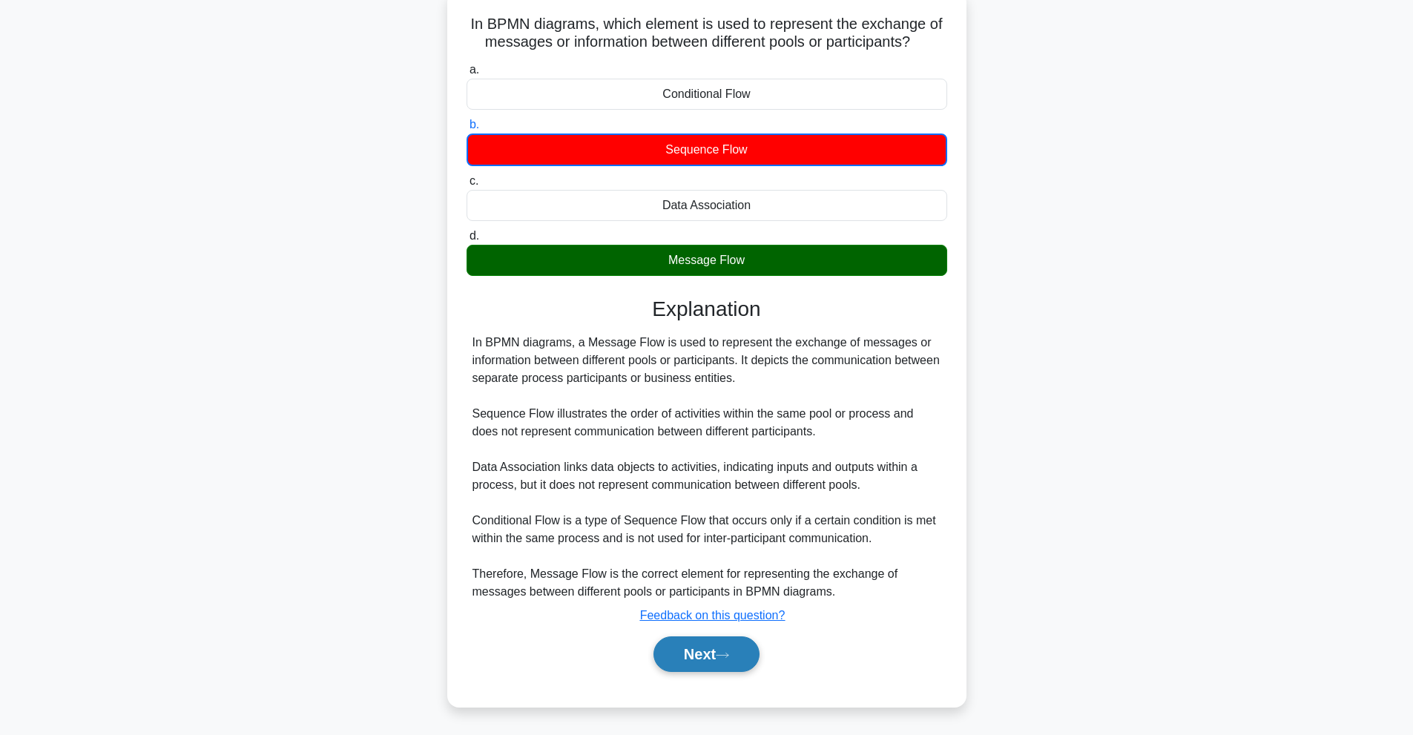
click at [722, 652] on icon at bounding box center [722, 655] width 13 height 8
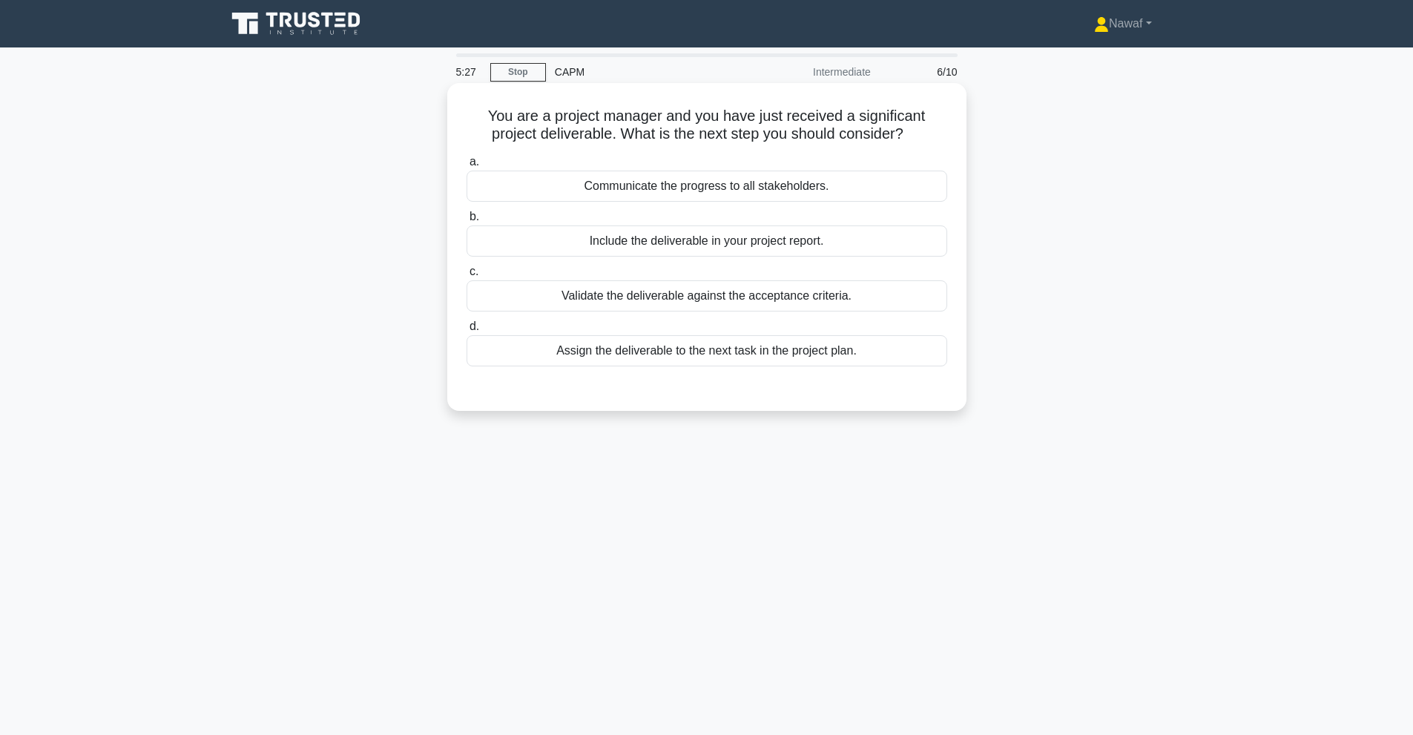
click at [782, 299] on div "Validate the deliverable against the acceptance criteria." at bounding box center [706, 295] width 481 height 31
click at [466, 277] on input "c. Validate the deliverable against the acceptance criteria." at bounding box center [466, 272] width 0 height 10
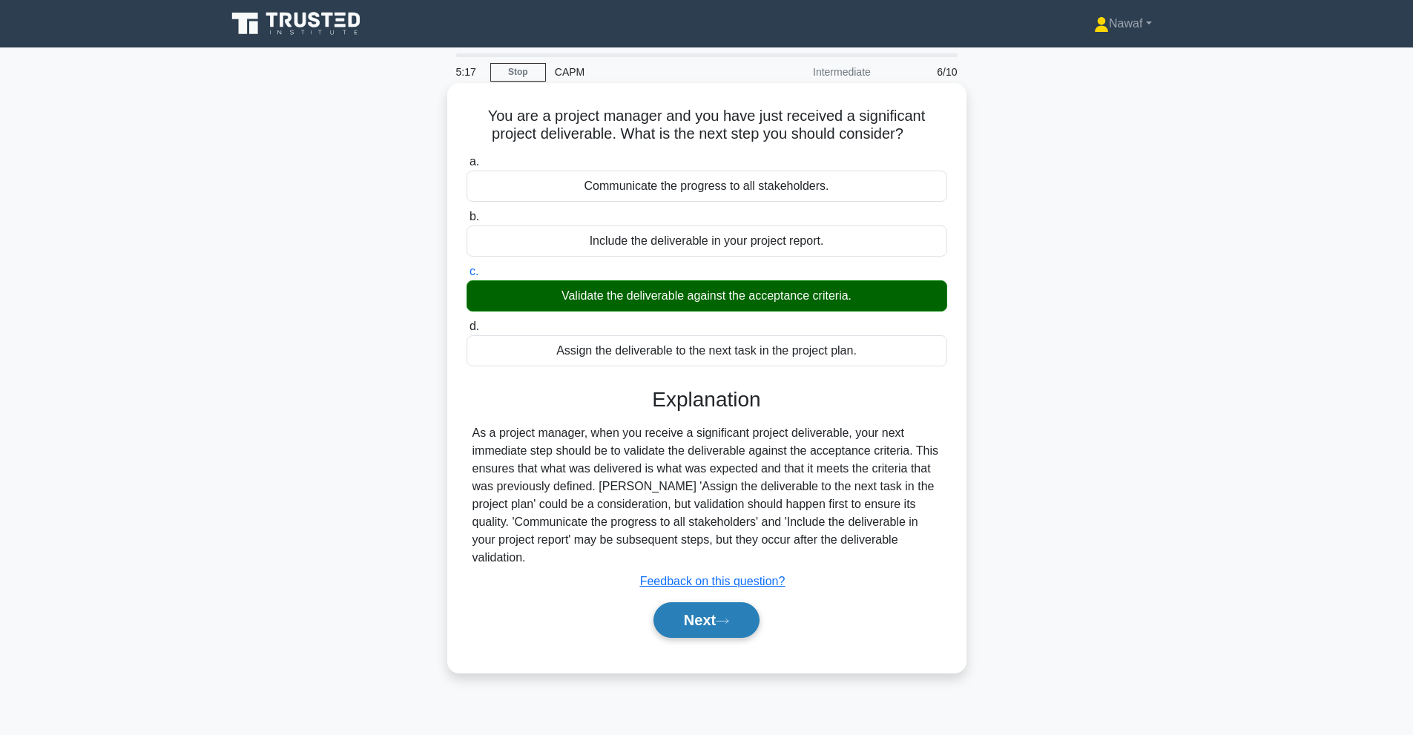
click at [738, 602] on button "Next" at bounding box center [706, 620] width 106 height 36
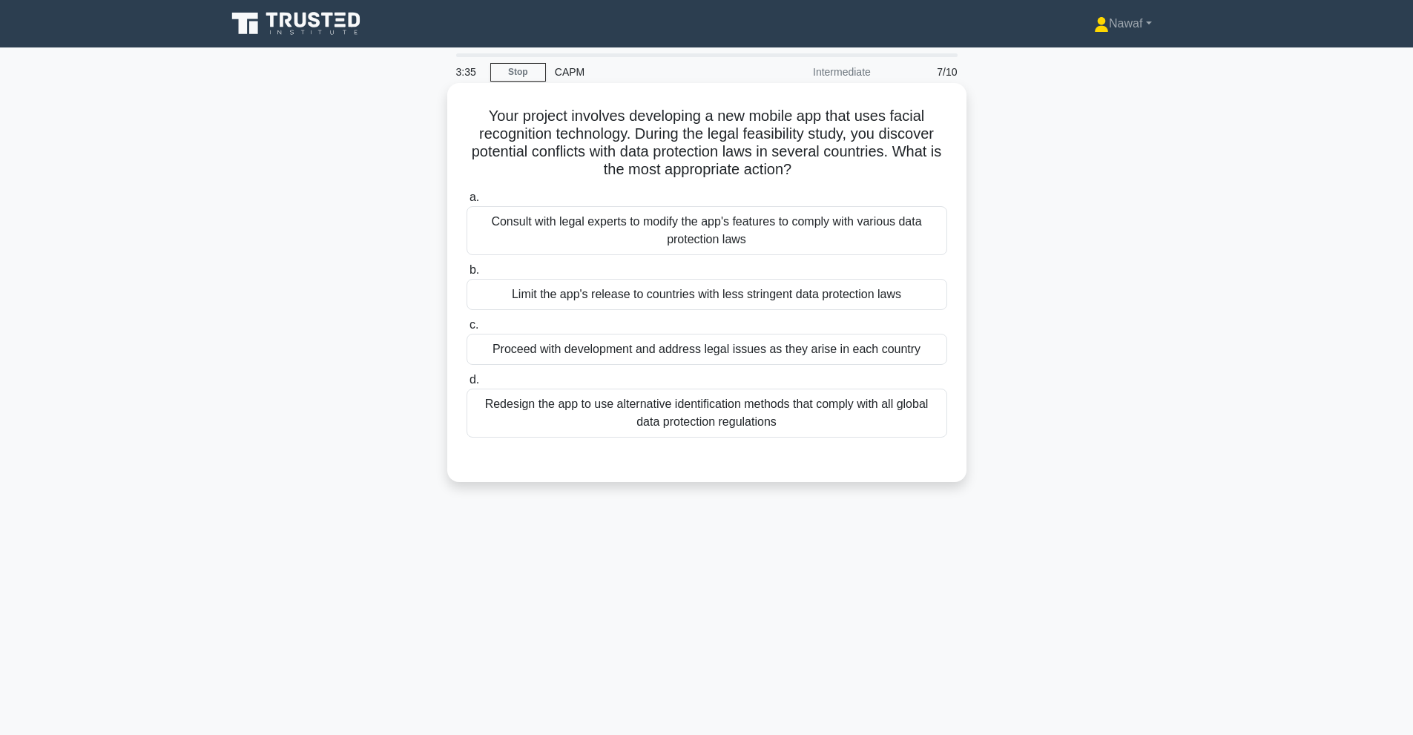
click at [794, 410] on div "Redesign the app to use alternative identification methods that comply with all…" at bounding box center [706, 413] width 481 height 49
click at [466, 385] on input "d. Redesign the app to use alternative identification methods that comply with …" at bounding box center [466, 380] width 0 height 10
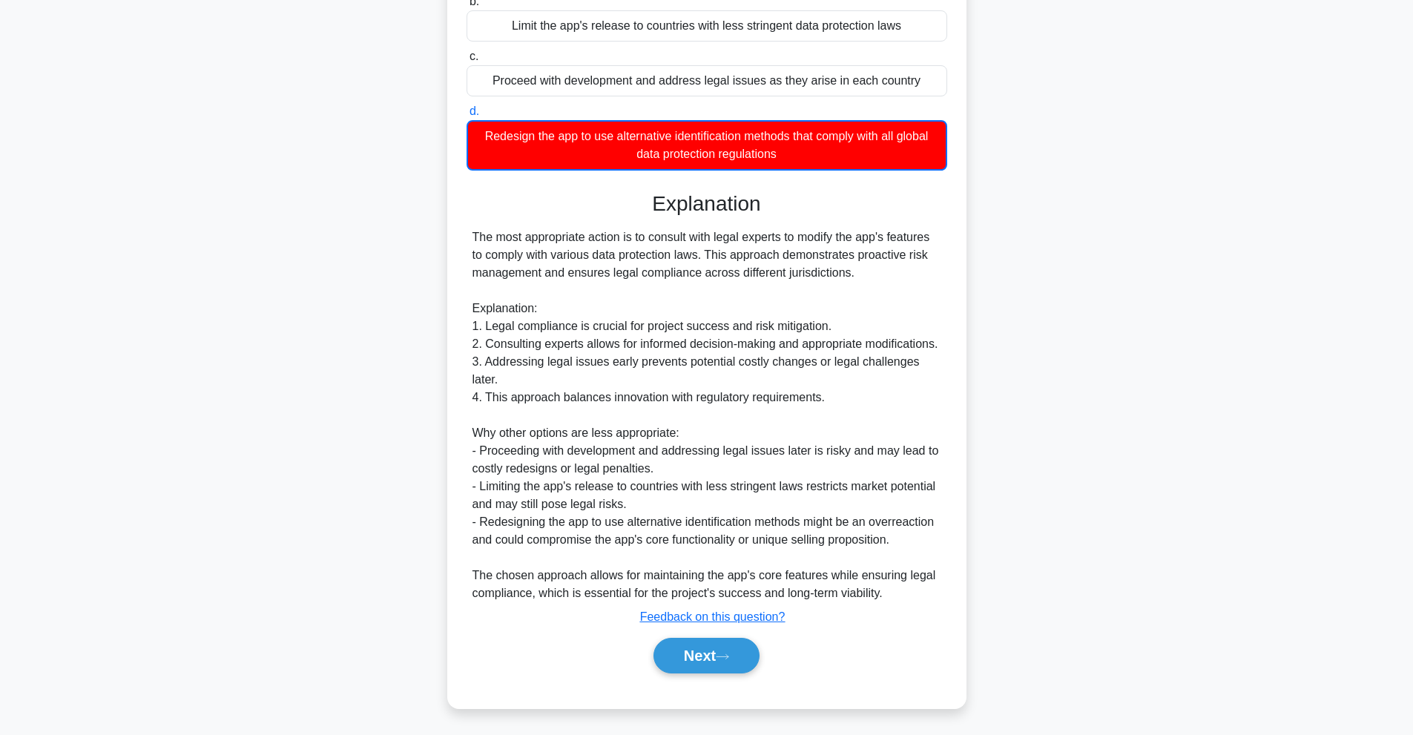
scroll to position [271, 0]
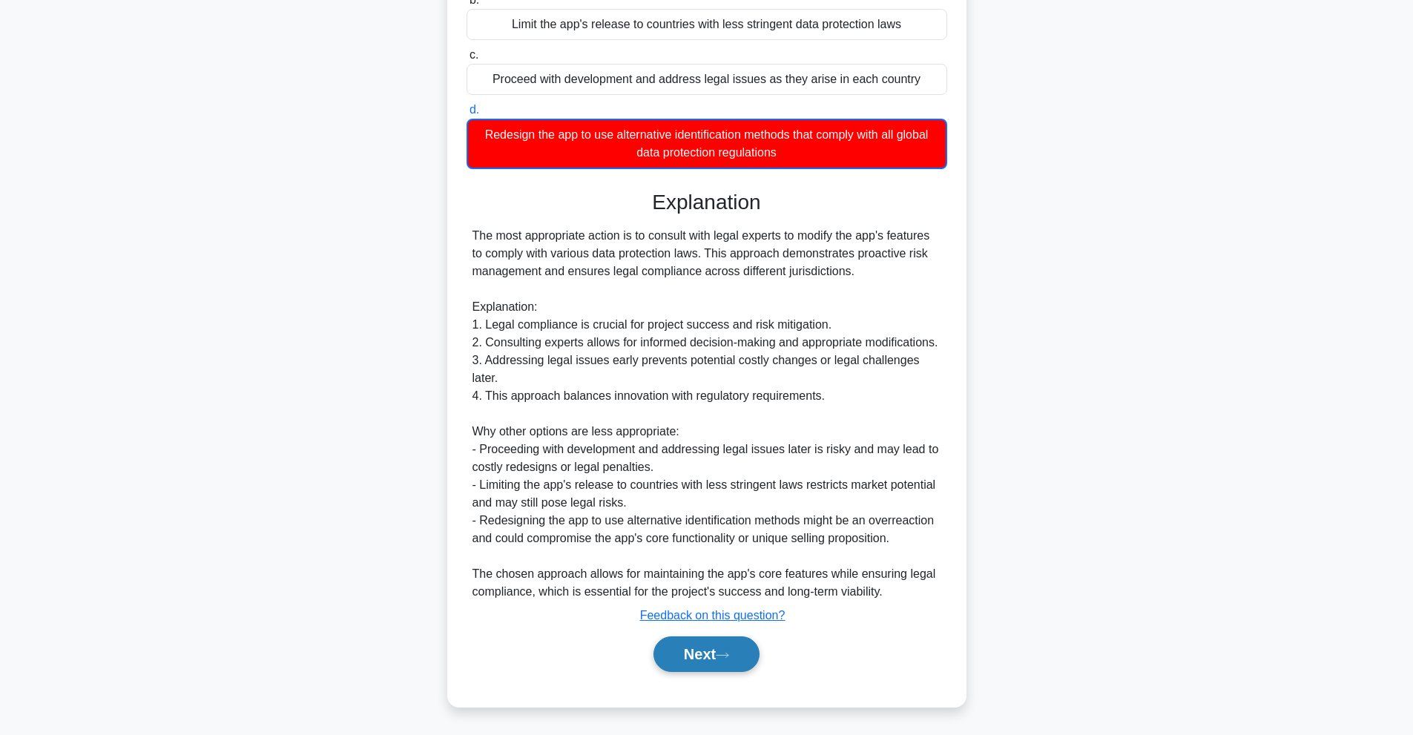
click at [715, 658] on button "Next" at bounding box center [706, 654] width 106 height 36
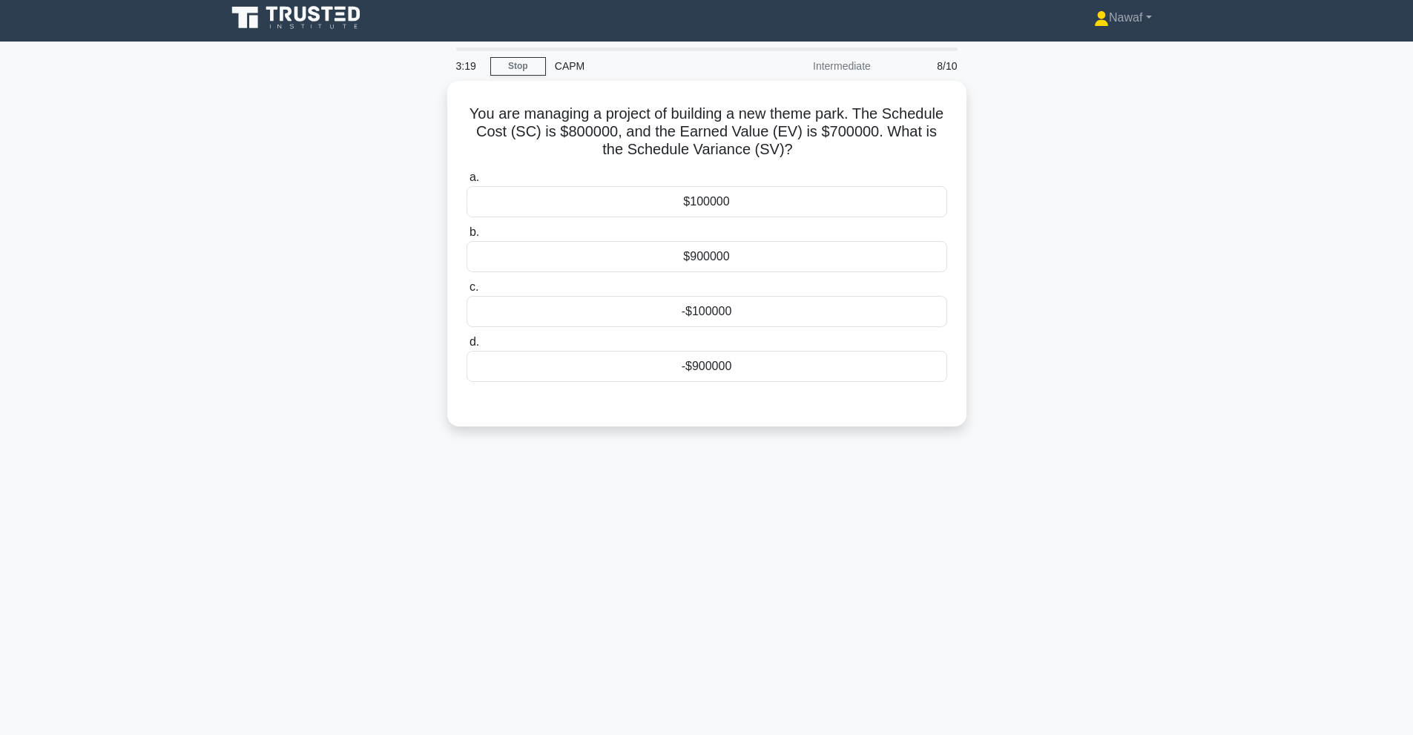
scroll to position [0, 0]
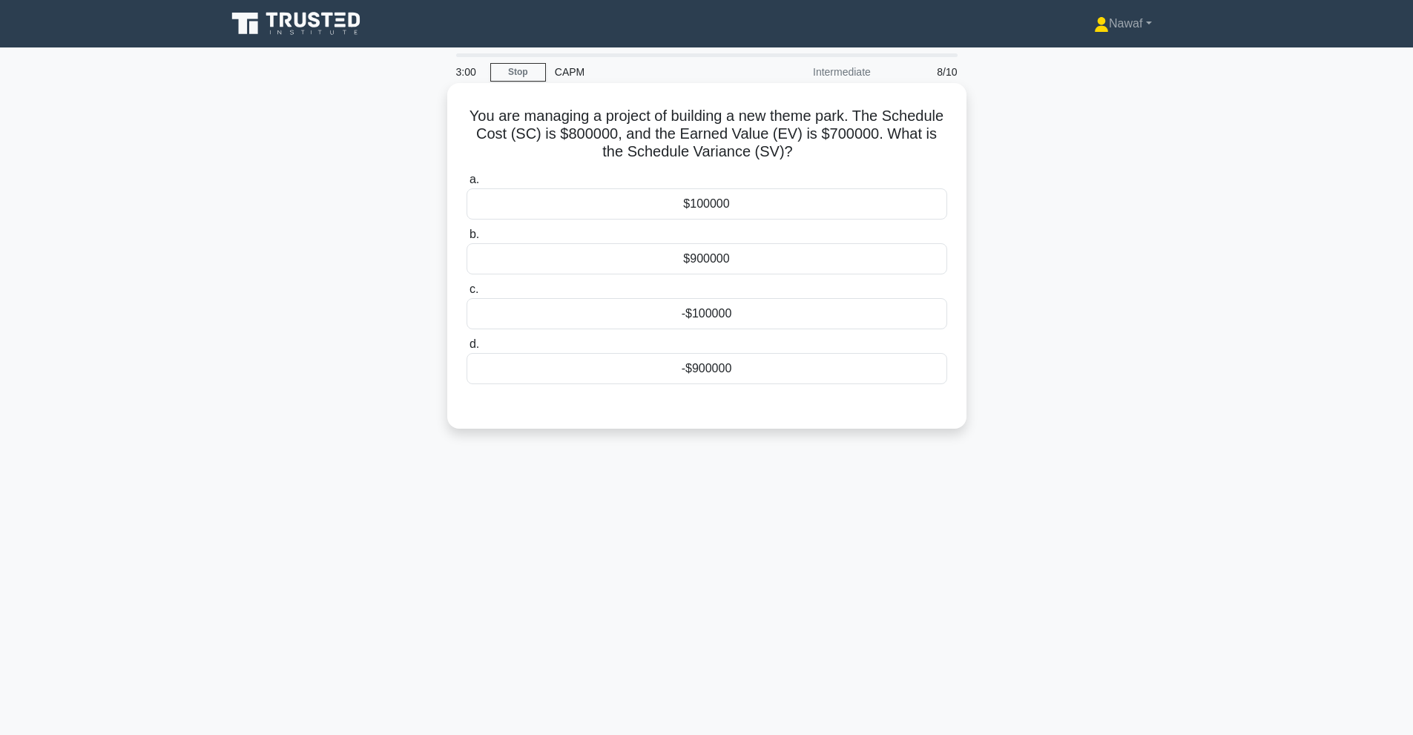
click at [694, 315] on div "-$100000" at bounding box center [706, 313] width 481 height 31
click at [466, 294] on input "c. -$100000" at bounding box center [466, 290] width 0 height 10
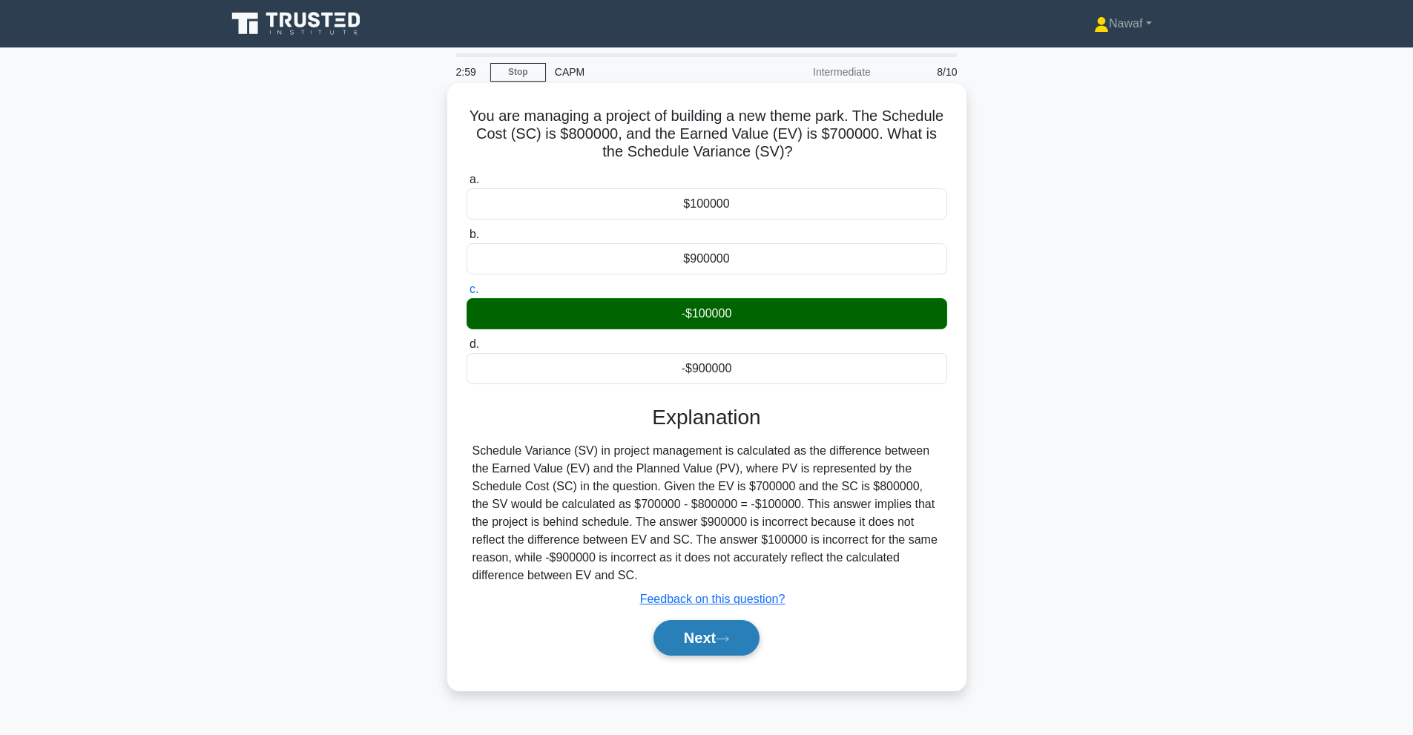
click at [686, 639] on button "Next" at bounding box center [706, 638] width 106 height 36
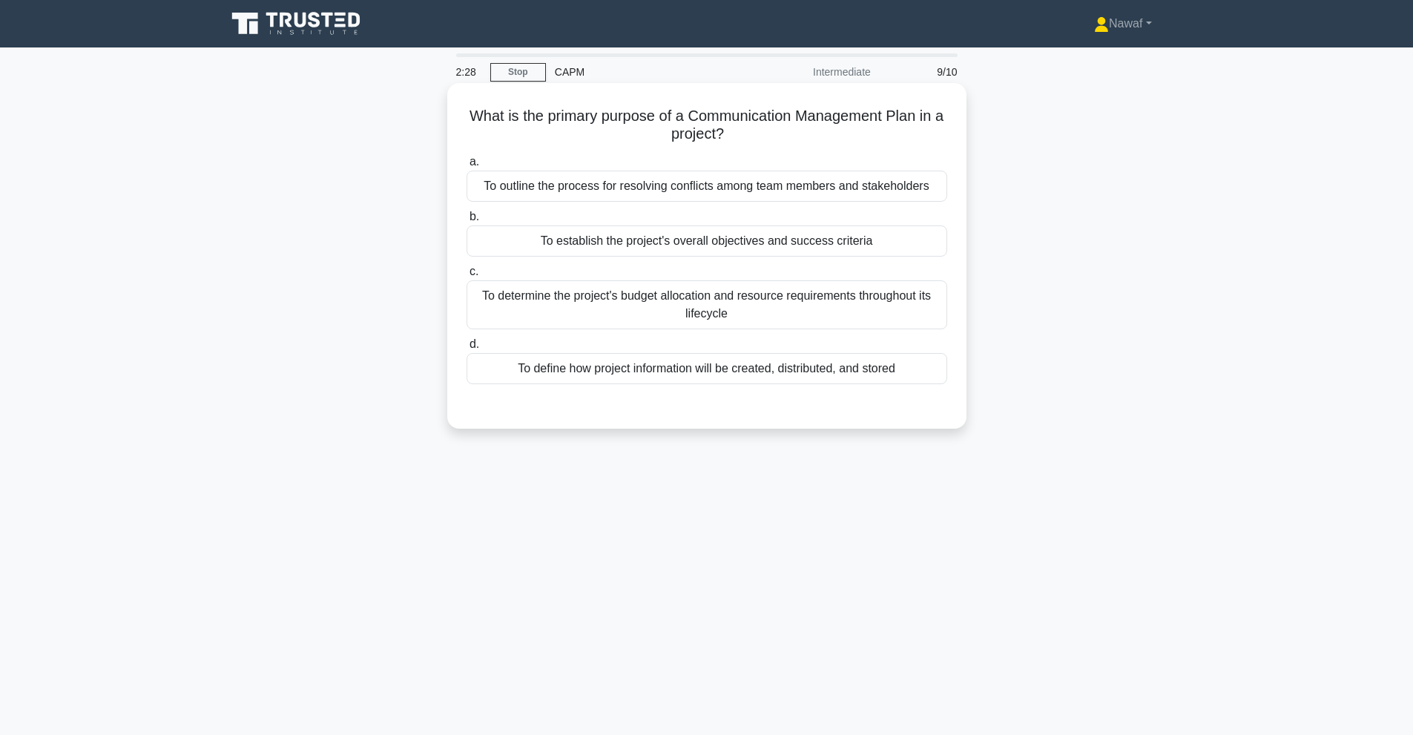
click at [819, 182] on div "To outline the process for resolving conflicts among team members and stakehold…" at bounding box center [706, 186] width 481 height 31
click at [466, 167] on input "a. To outline the process for resolving conflicts among team members and stakeh…" at bounding box center [466, 162] width 0 height 10
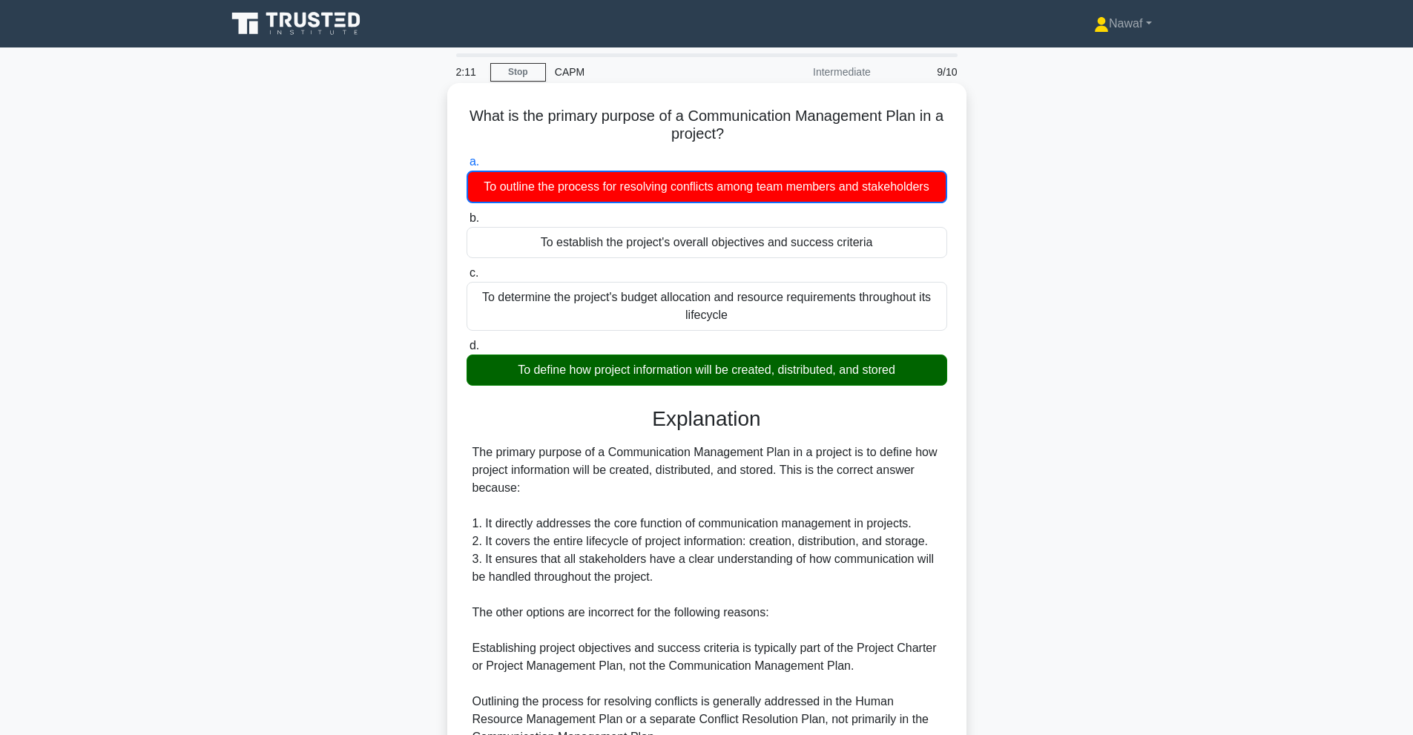
scroll to position [247, 0]
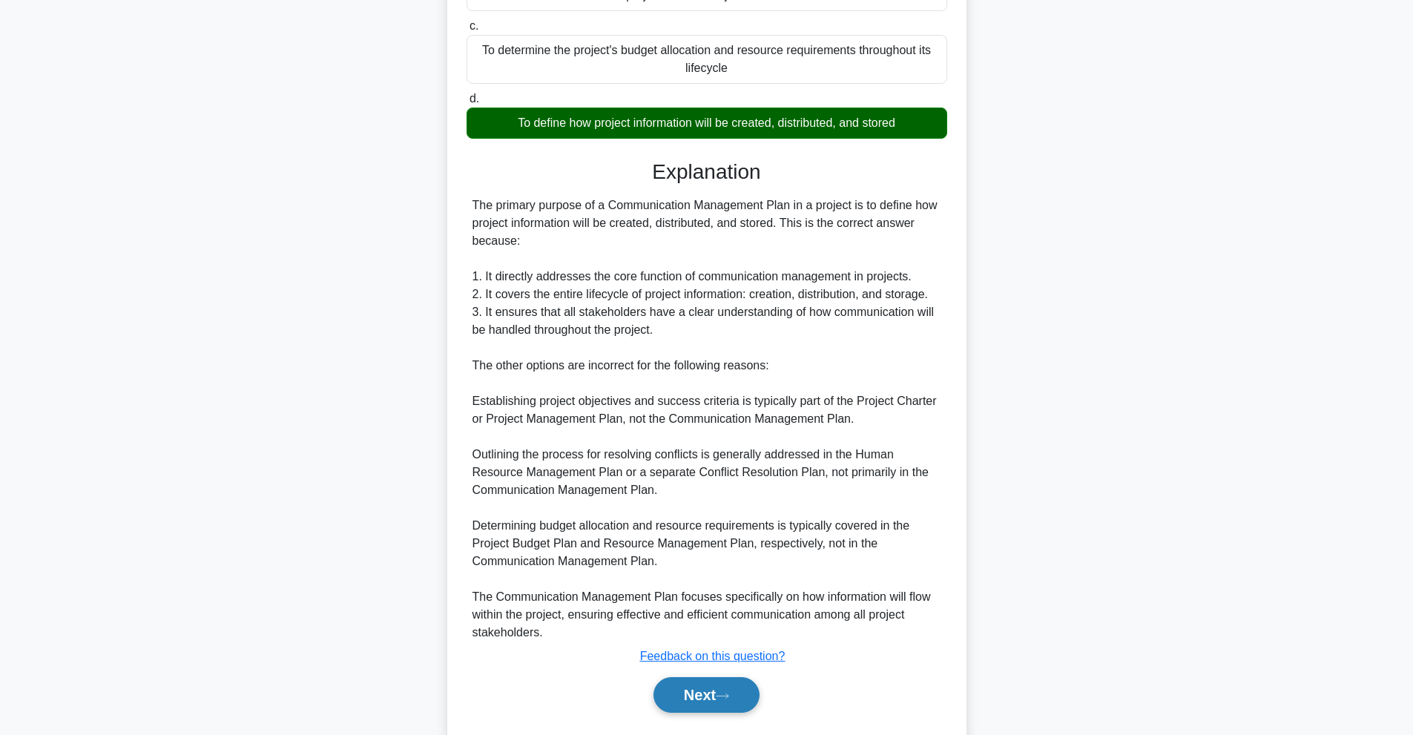
click at [687, 687] on button "Next" at bounding box center [706, 695] width 106 height 36
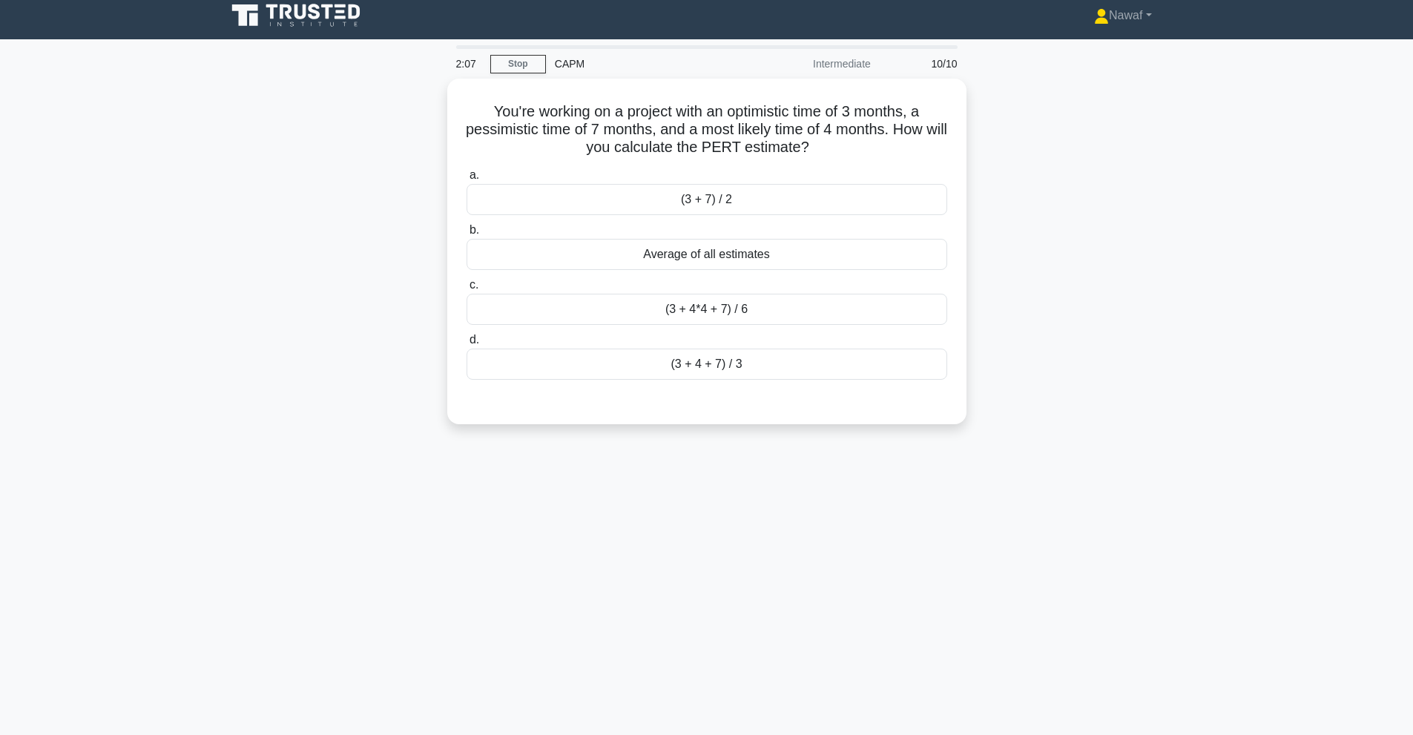
scroll to position [0, 0]
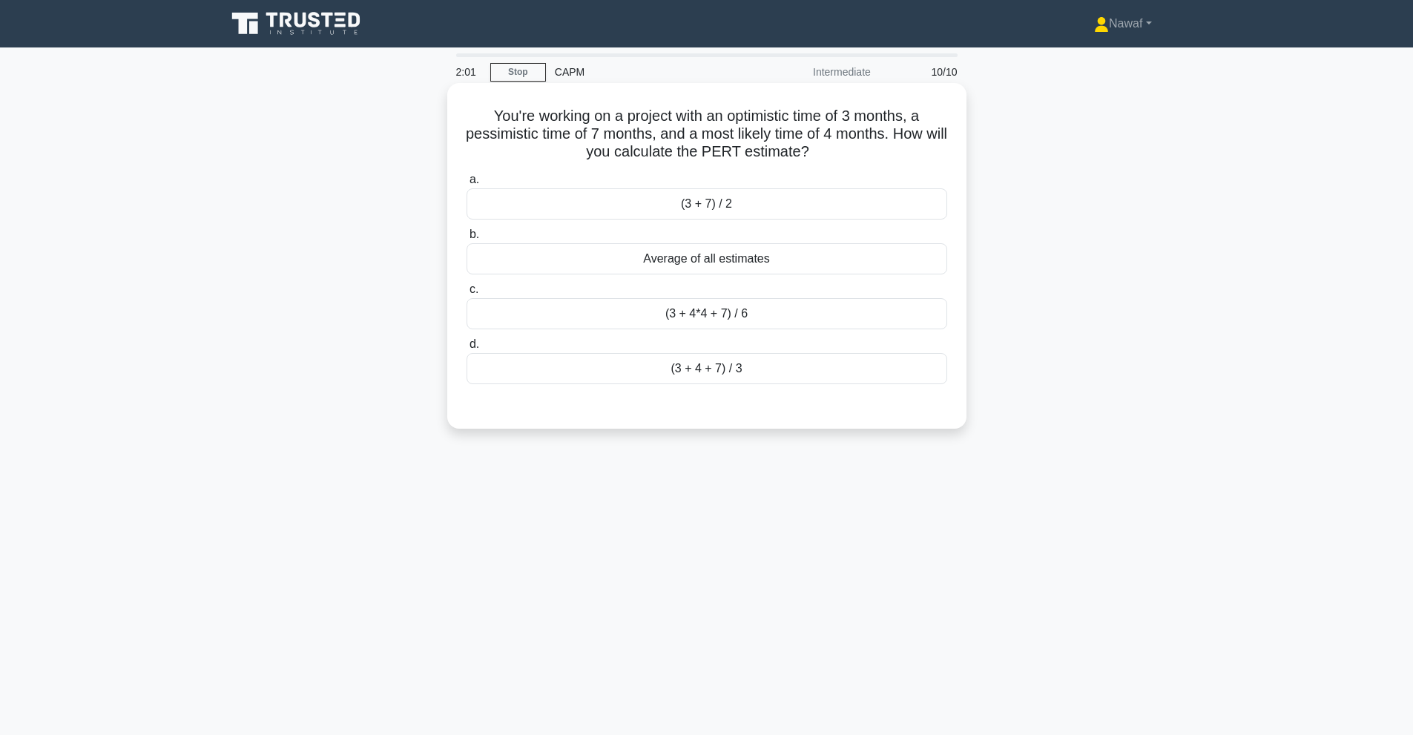
click at [729, 217] on div "(3 + 7) / 2" at bounding box center [706, 203] width 481 height 31
click at [466, 185] on input "a. (3 + 7) / 2" at bounding box center [466, 180] width 0 height 10
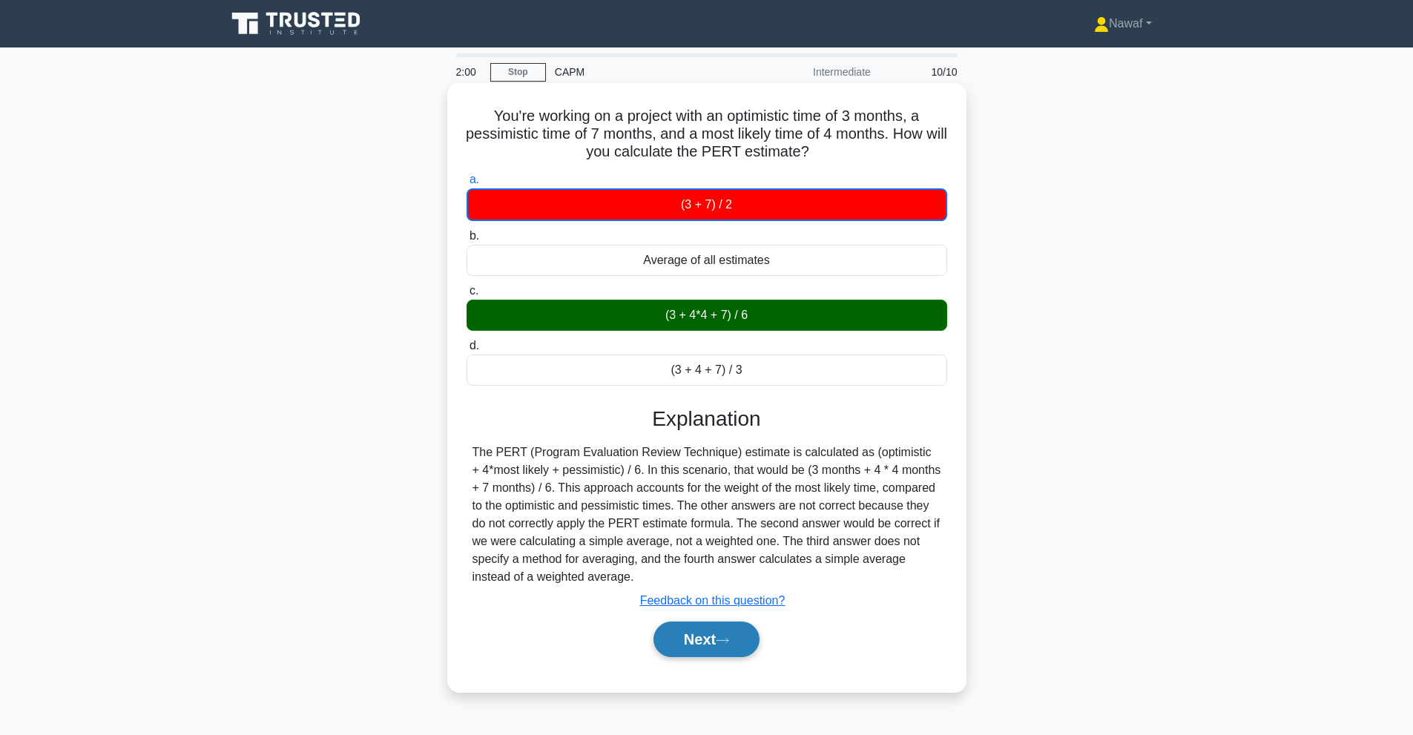
click at [690, 627] on button "Next" at bounding box center [706, 639] width 106 height 36
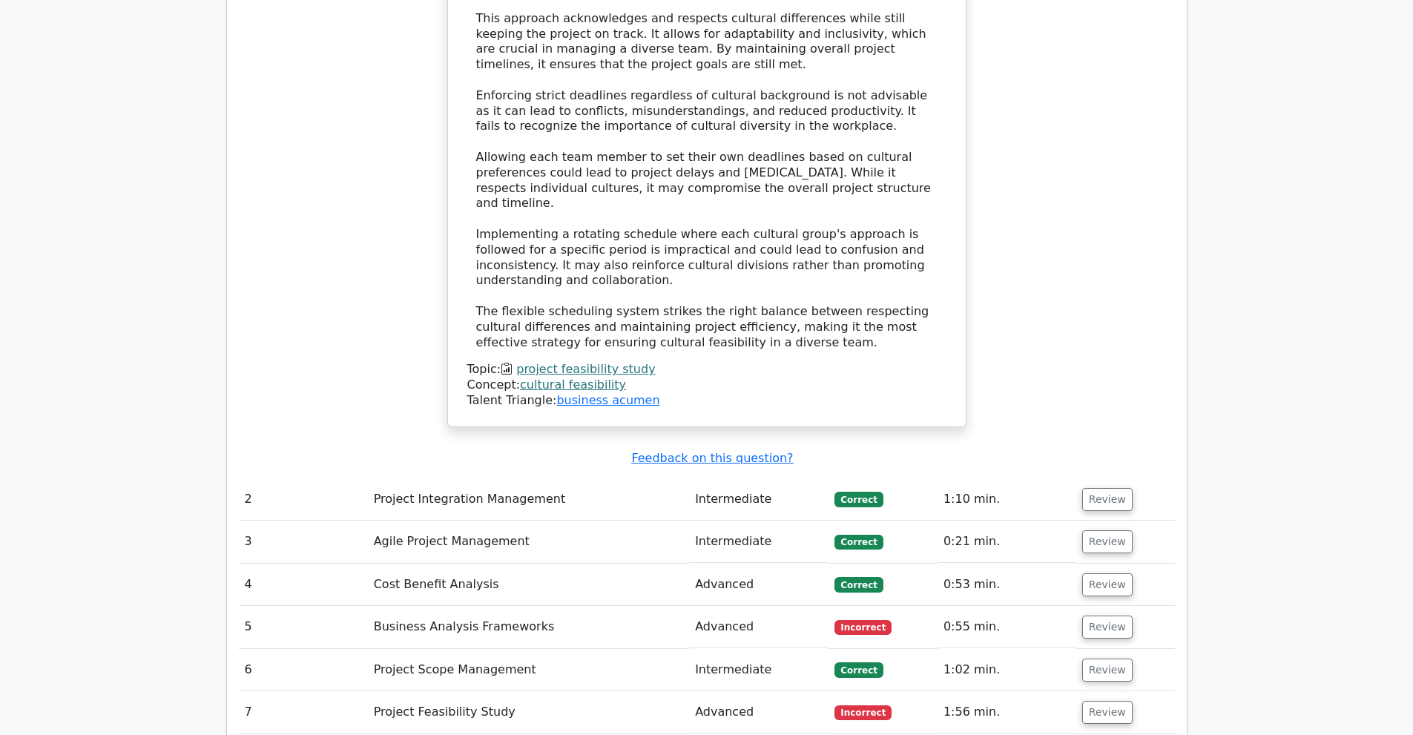
scroll to position [1874, 0]
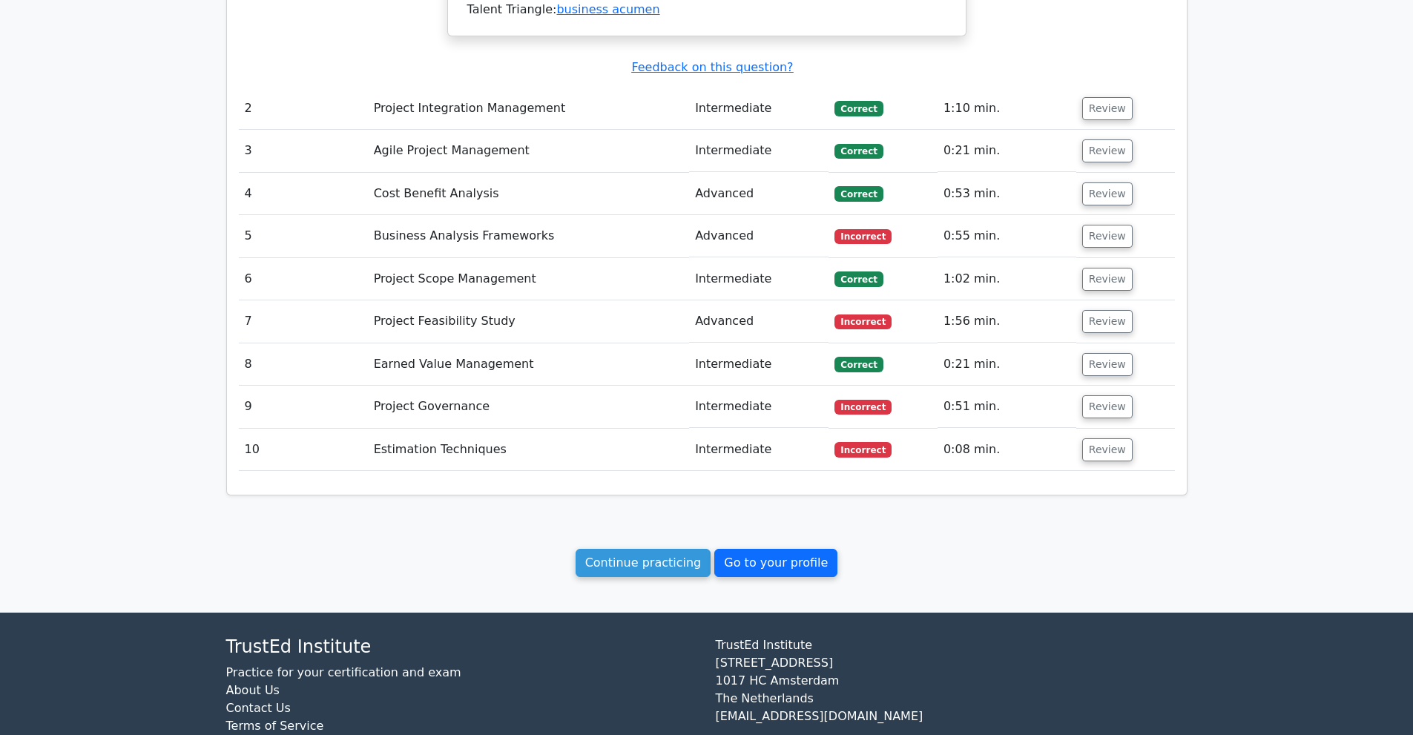
click at [778, 549] on link "Go to your profile" at bounding box center [775, 563] width 123 height 28
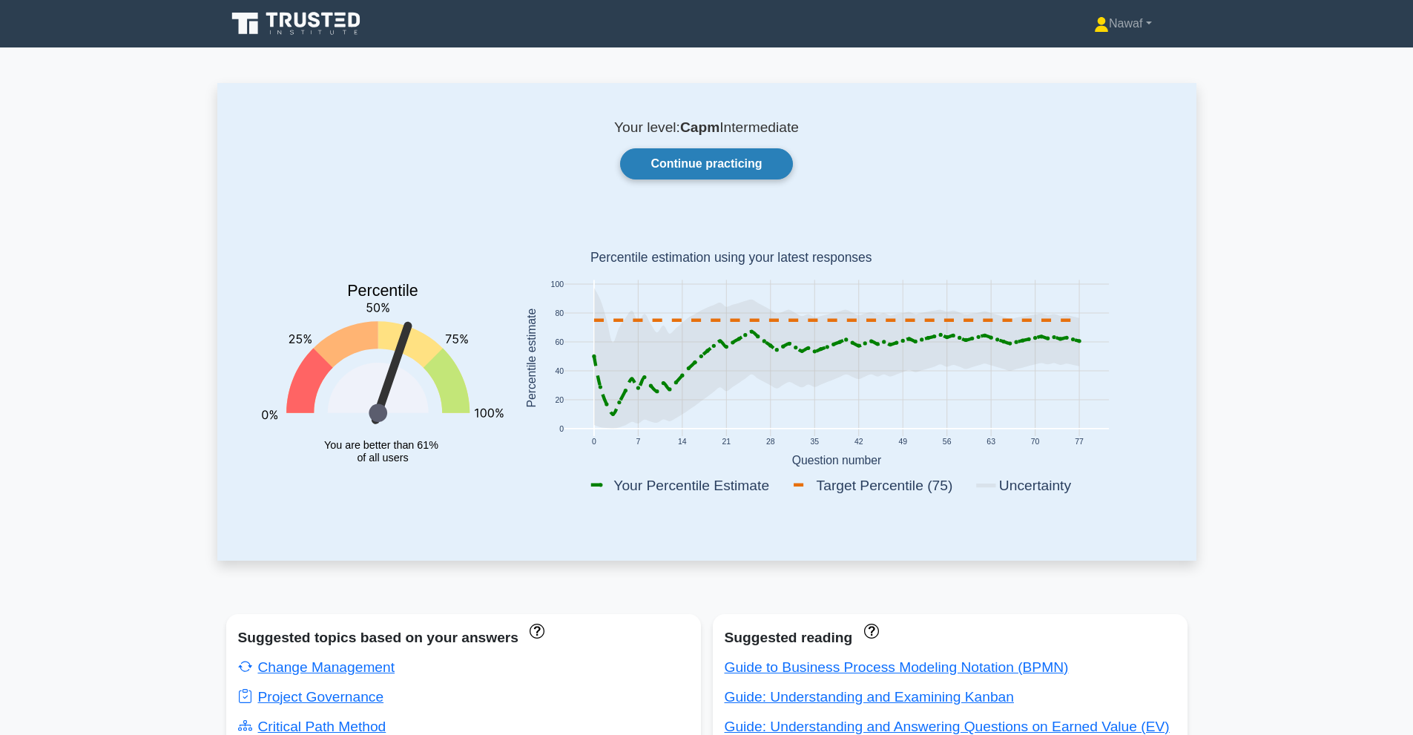
click at [749, 170] on link "Continue practicing" at bounding box center [706, 163] width 172 height 31
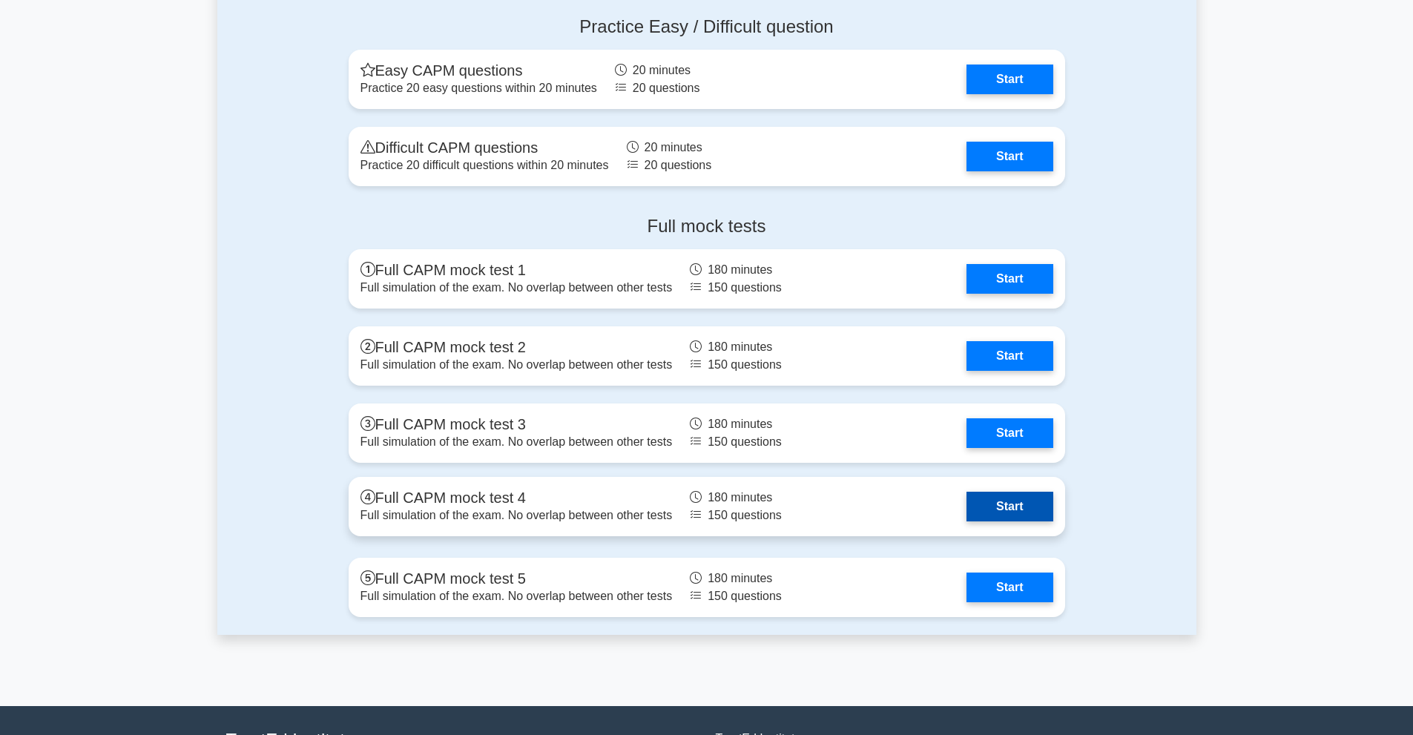
scroll to position [4203, 0]
